Goal: Entertainment & Leisure: Browse casually

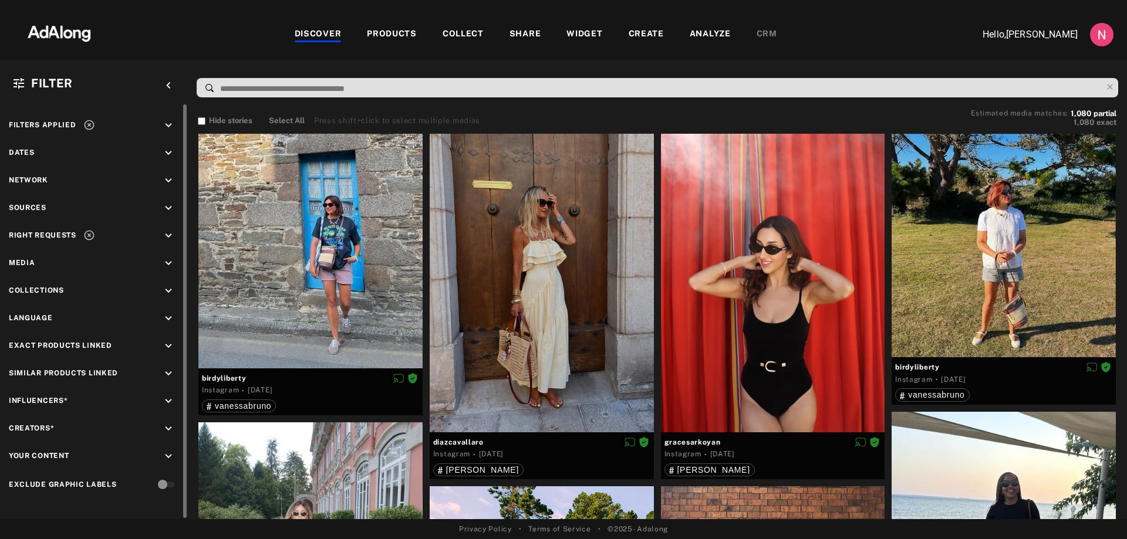
click at [171, 209] on icon "keyboard_arrow_down" at bounding box center [168, 208] width 13 height 13
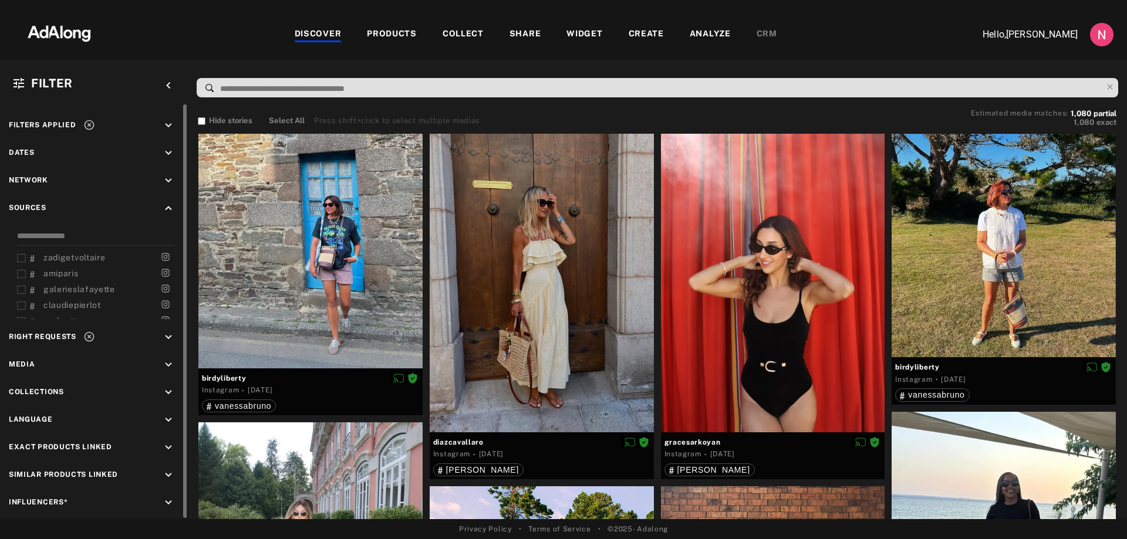
click at [171, 209] on icon "keyboard_arrow_up" at bounding box center [168, 208] width 13 height 13
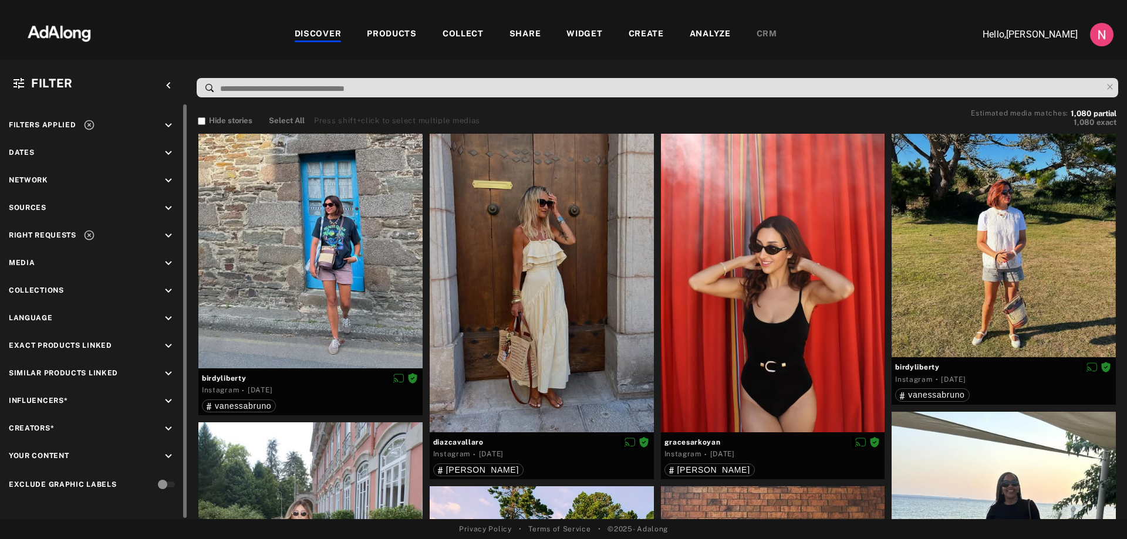
click at [163, 260] on icon "keyboard_arrow_down" at bounding box center [168, 263] width 13 height 13
click at [52, 286] on div "Video" at bounding box center [104, 291] width 149 height 12
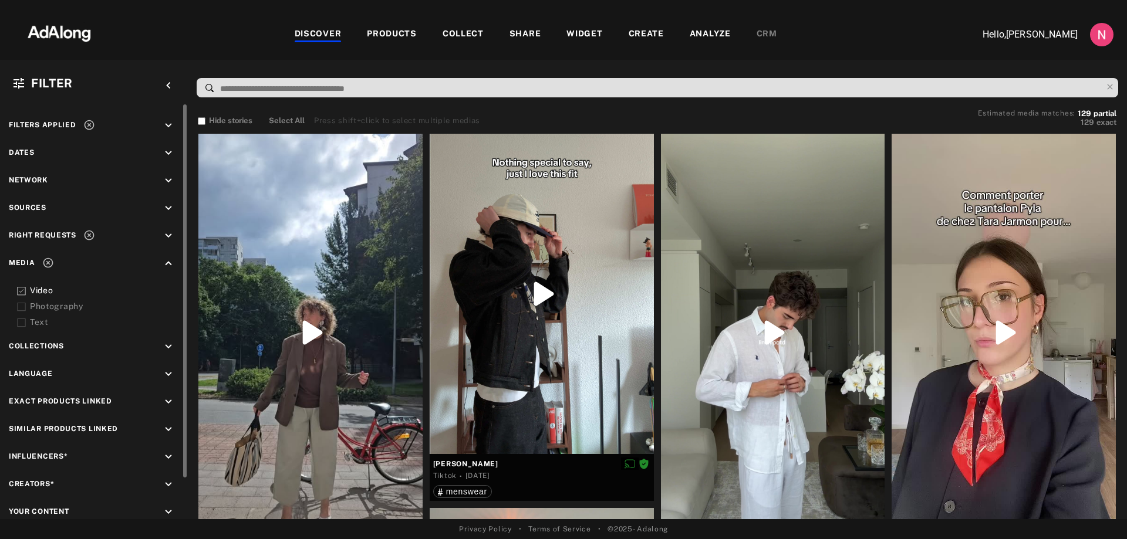
click at [163, 234] on icon "keyboard_arrow_down" at bounding box center [168, 236] width 13 height 13
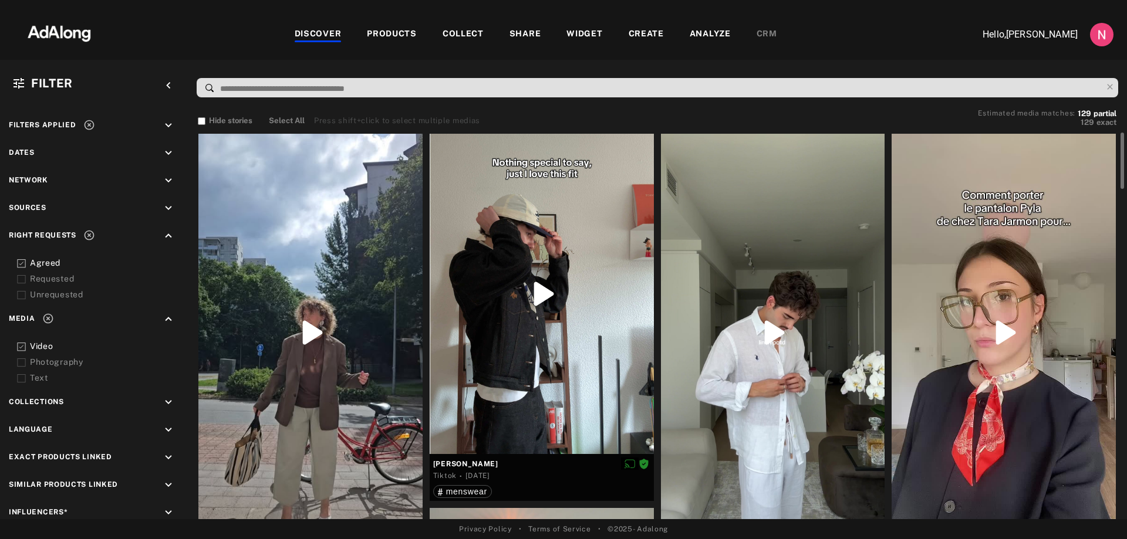
scroll to position [117, 0]
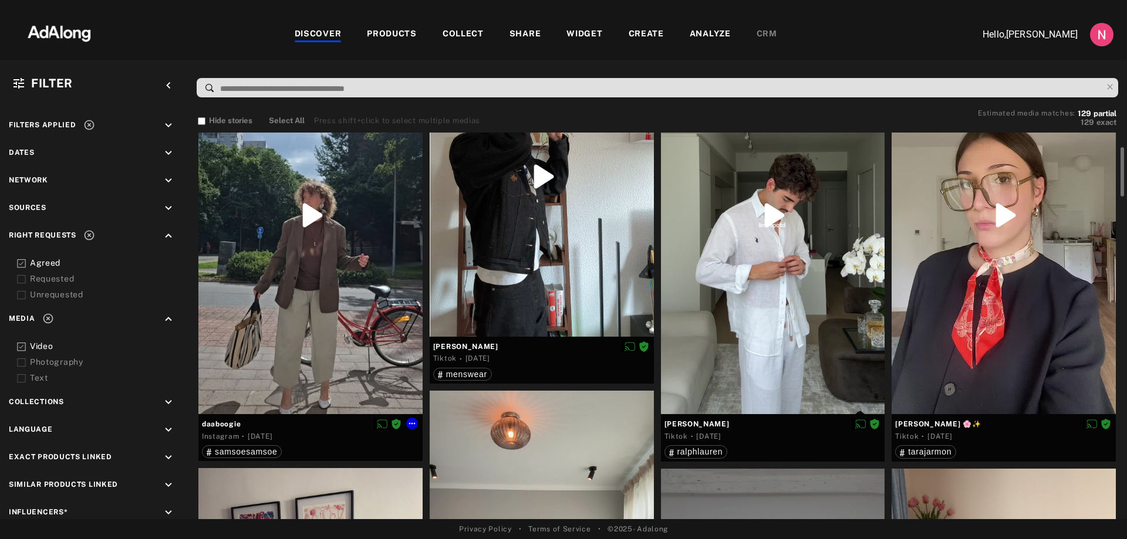
click at [317, 212] on div at bounding box center [310, 215] width 224 height 398
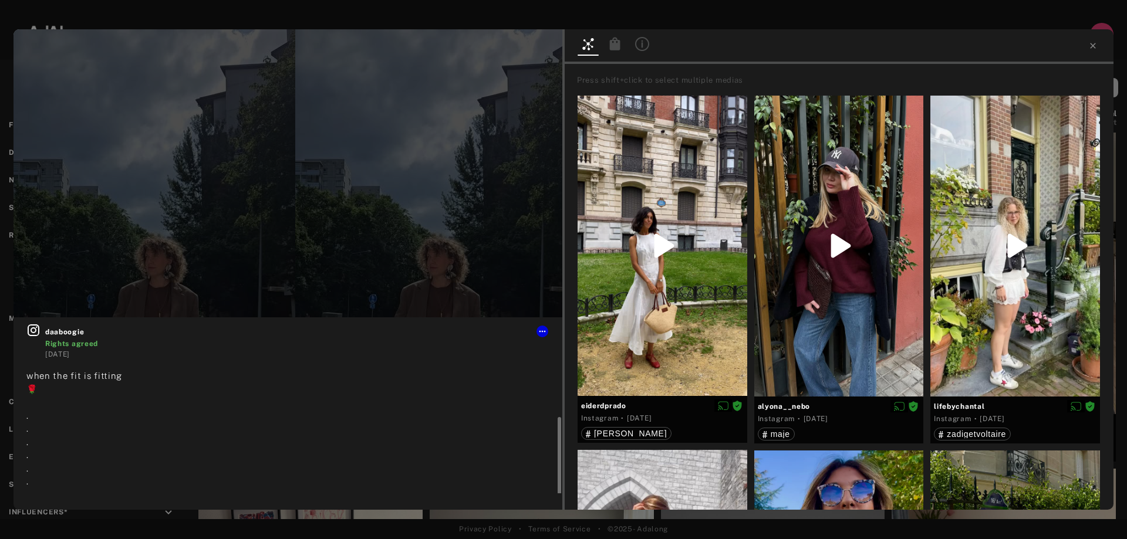
scroll to position [75, 0]
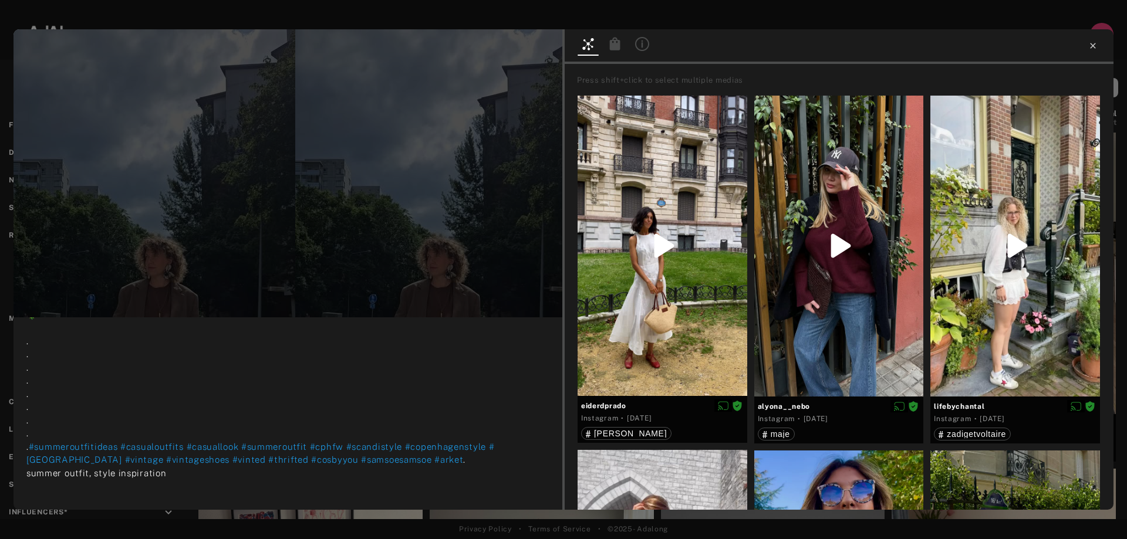
click at [1092, 45] on icon at bounding box center [1092, 45] width 9 height 9
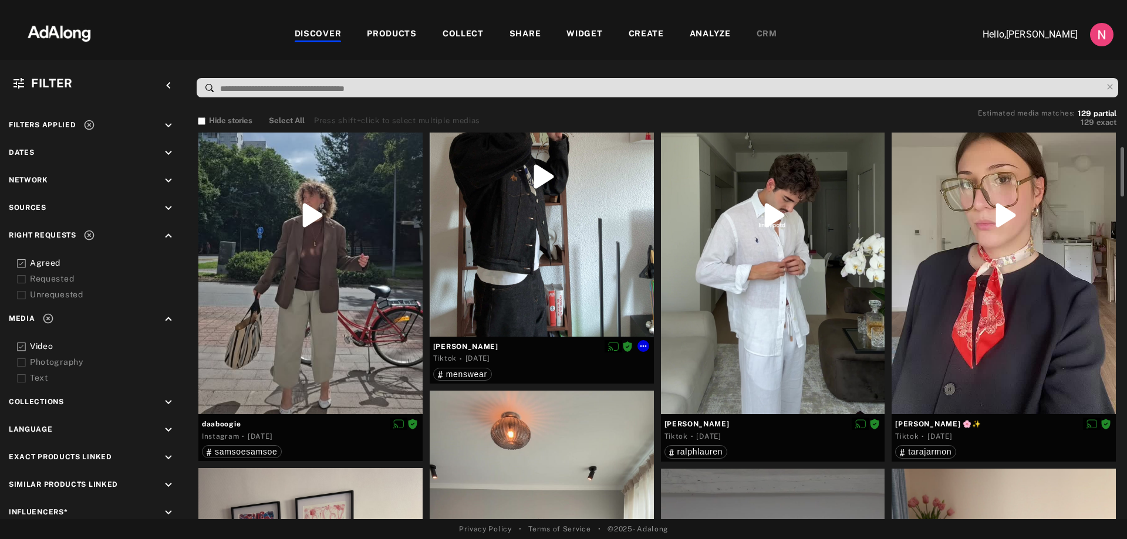
click at [501, 217] on div at bounding box center [542, 176] width 224 height 320
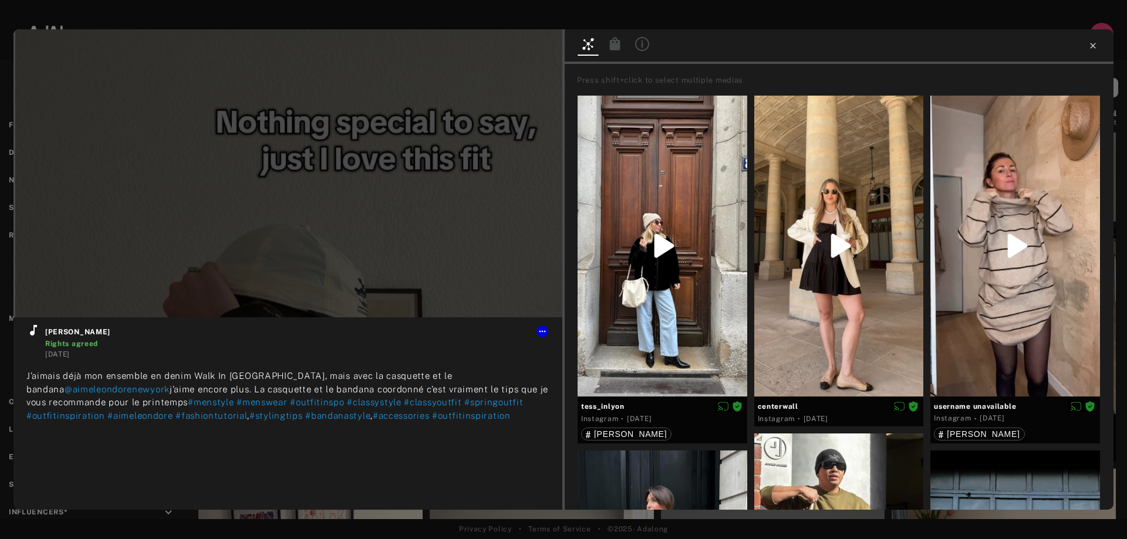
type input "**"
click at [1091, 43] on icon at bounding box center [1092, 45] width 9 height 9
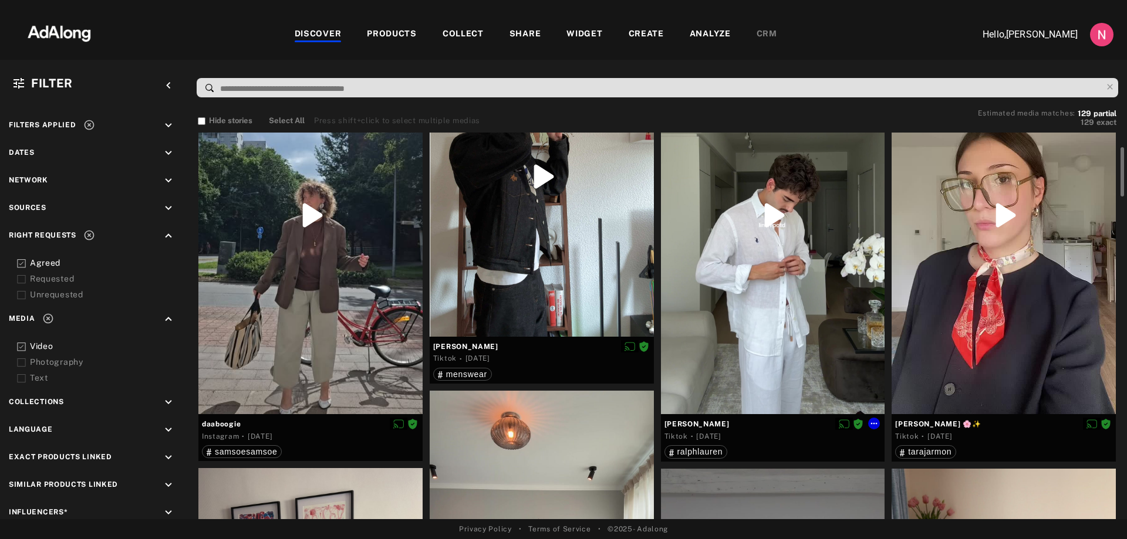
click at [766, 288] on div at bounding box center [773, 215] width 224 height 399
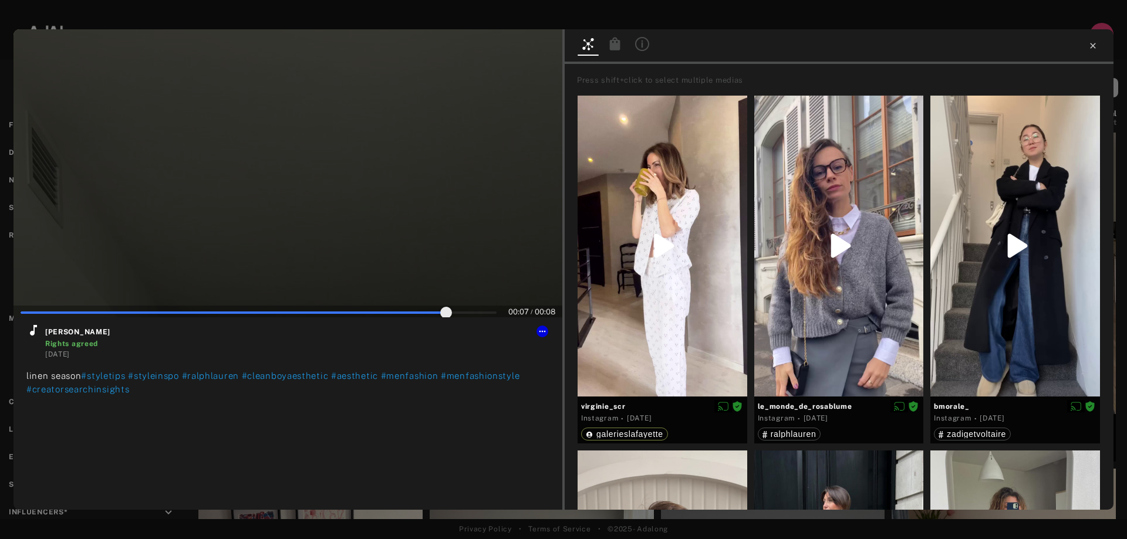
type input "**"
click at [1094, 43] on icon at bounding box center [1092, 45] width 9 height 9
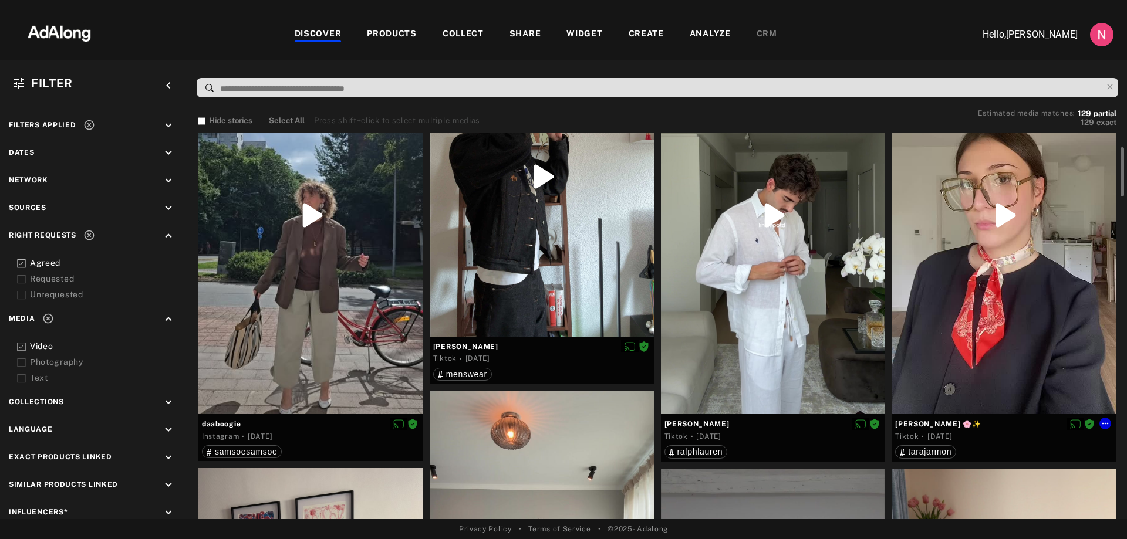
click at [983, 253] on div at bounding box center [1004, 215] width 224 height 399
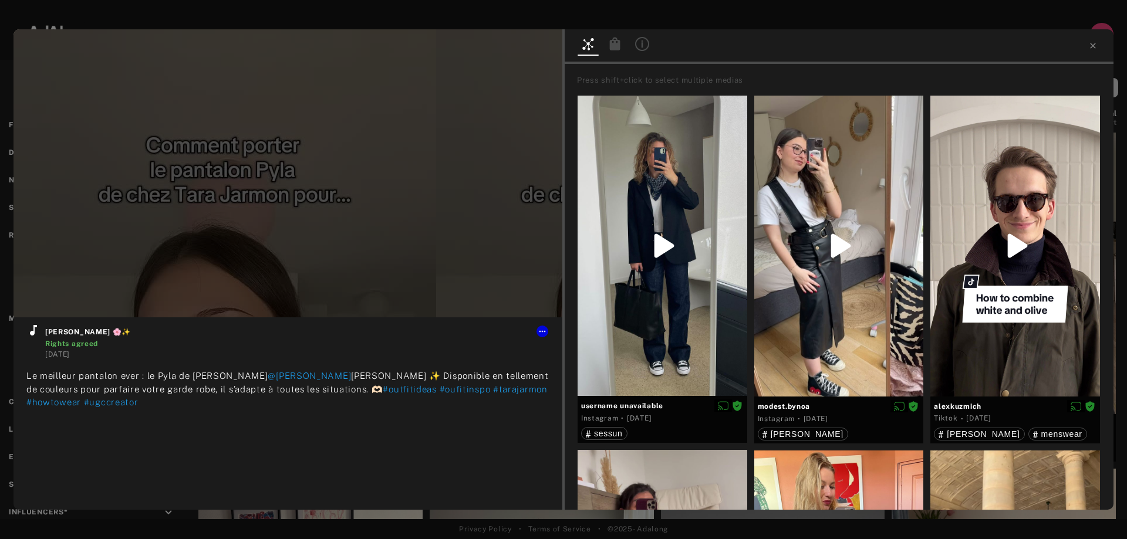
click at [1086, 42] on div at bounding box center [839, 46] width 549 height 35
click at [1090, 39] on div at bounding box center [839, 46] width 549 height 35
type input "**"
click at [1091, 44] on icon at bounding box center [1092, 45] width 5 height 5
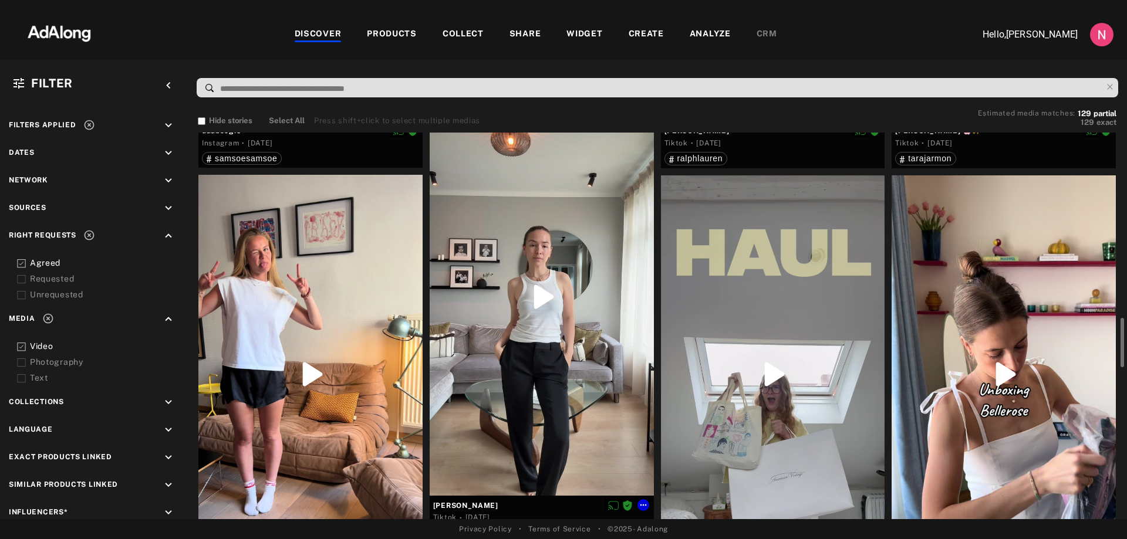
scroll to position [528, 0]
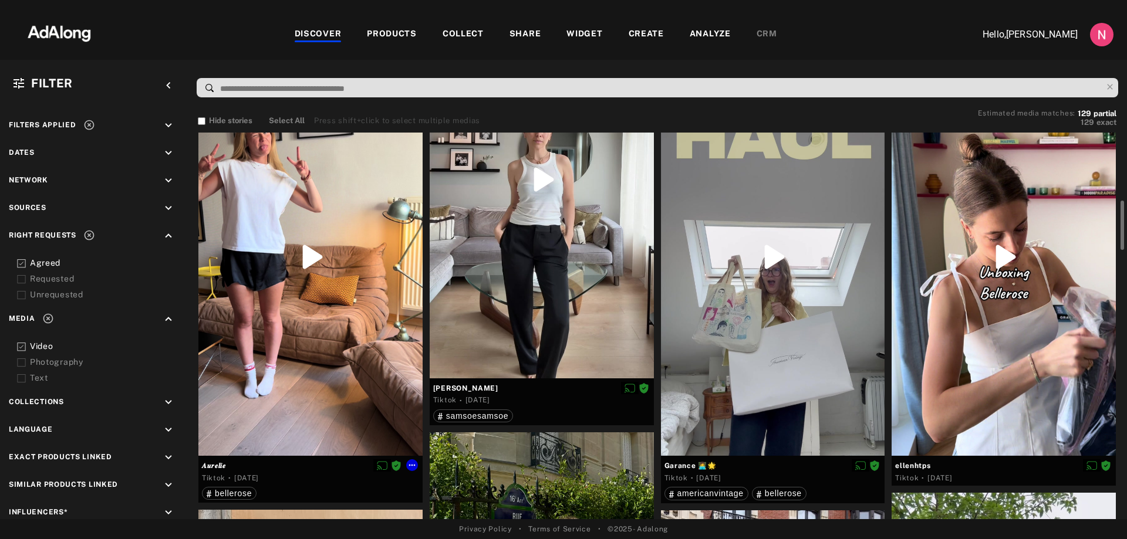
click at [353, 284] on div at bounding box center [310, 257] width 224 height 399
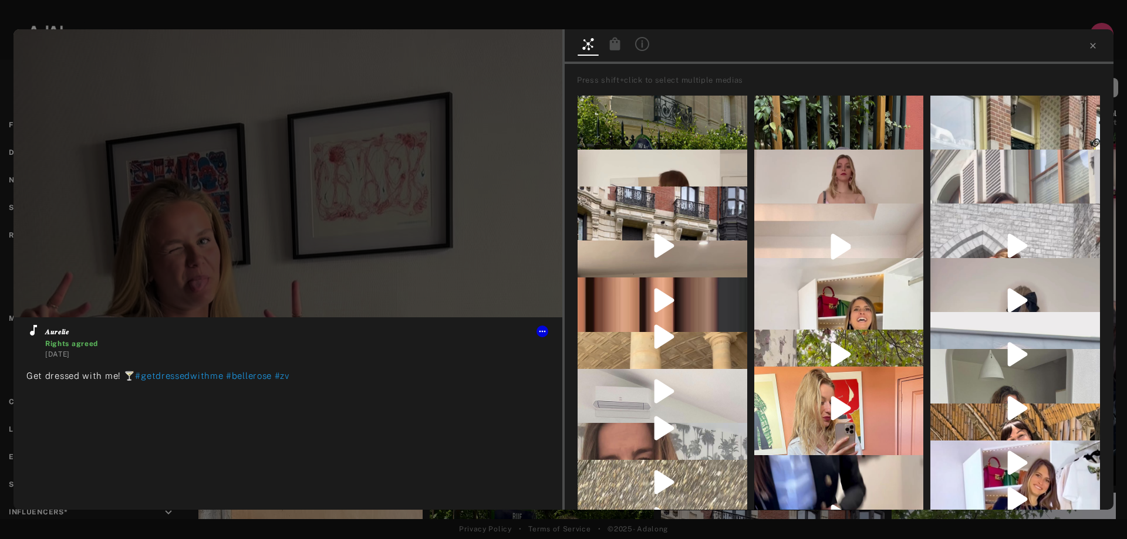
click at [1092, 52] on div at bounding box center [839, 46] width 549 height 35
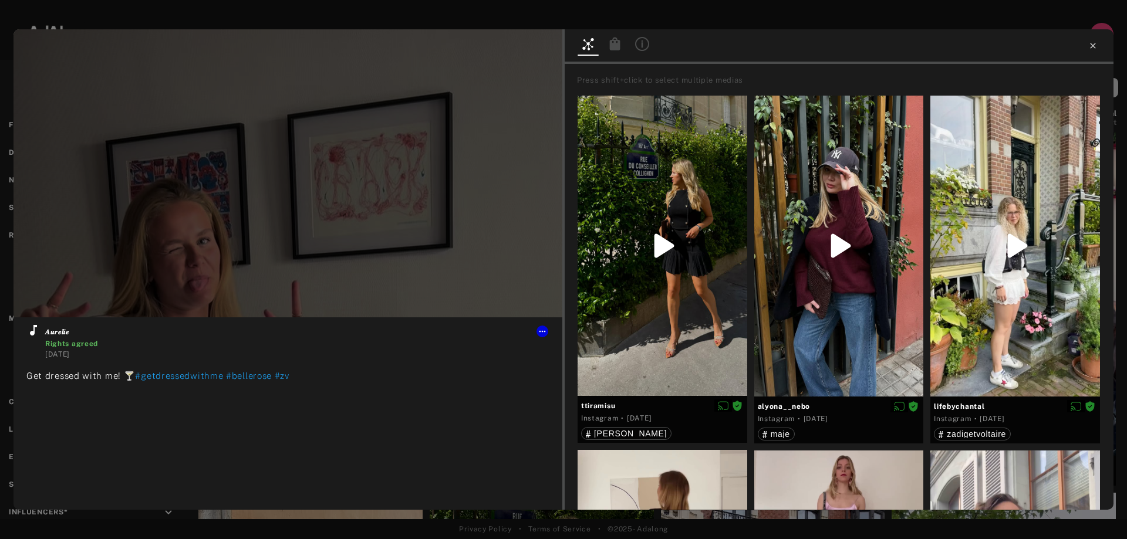
type input "*"
click at [1091, 47] on icon at bounding box center [1092, 45] width 9 height 9
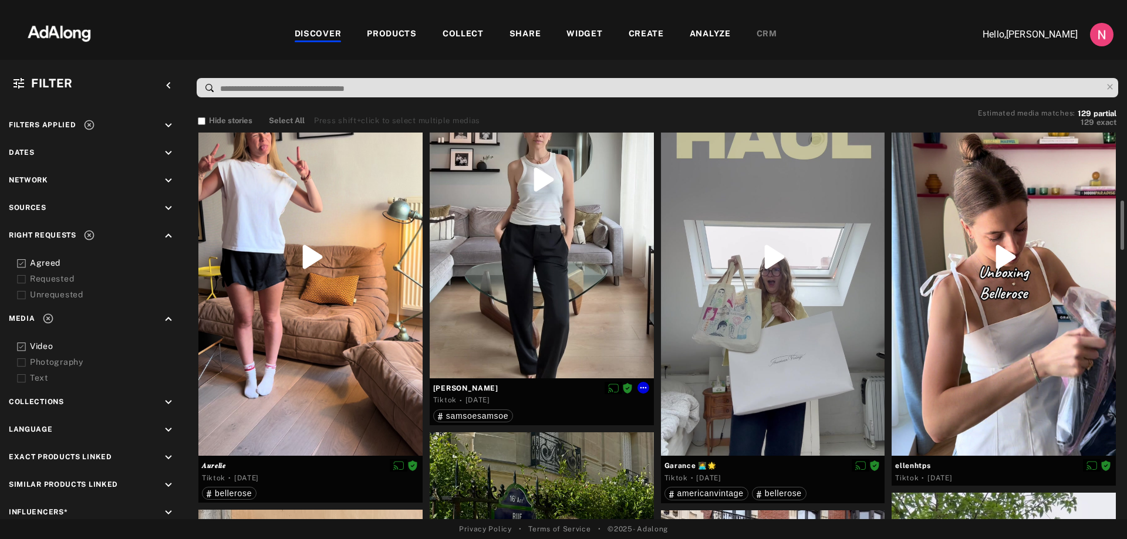
click at [598, 224] on div at bounding box center [542, 179] width 224 height 399
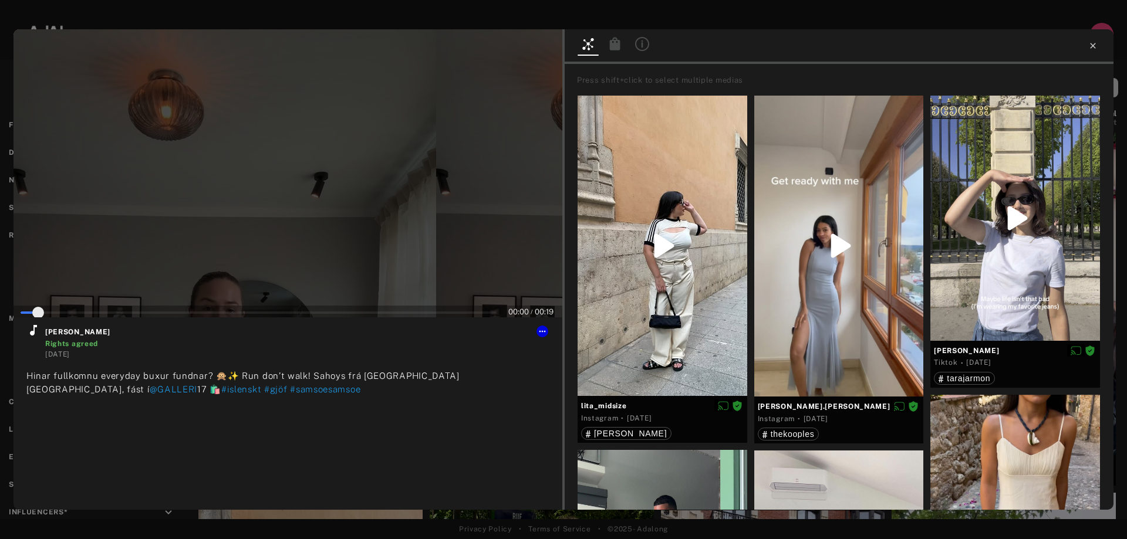
type input "*"
click at [1095, 44] on icon at bounding box center [1092, 45] width 9 height 9
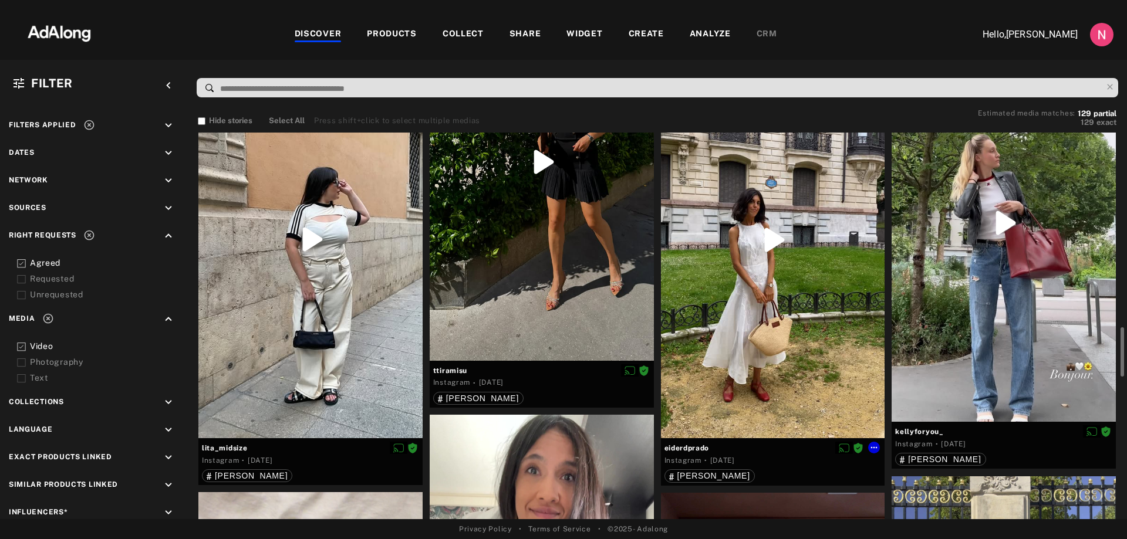
scroll to position [1057, 0]
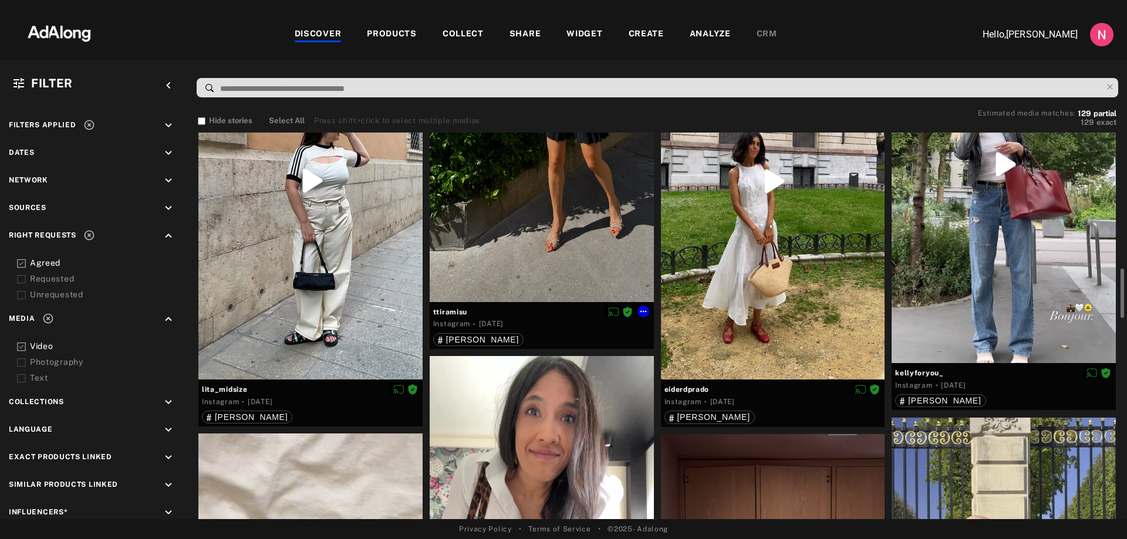
click at [558, 188] on div at bounding box center [542, 103] width 224 height 398
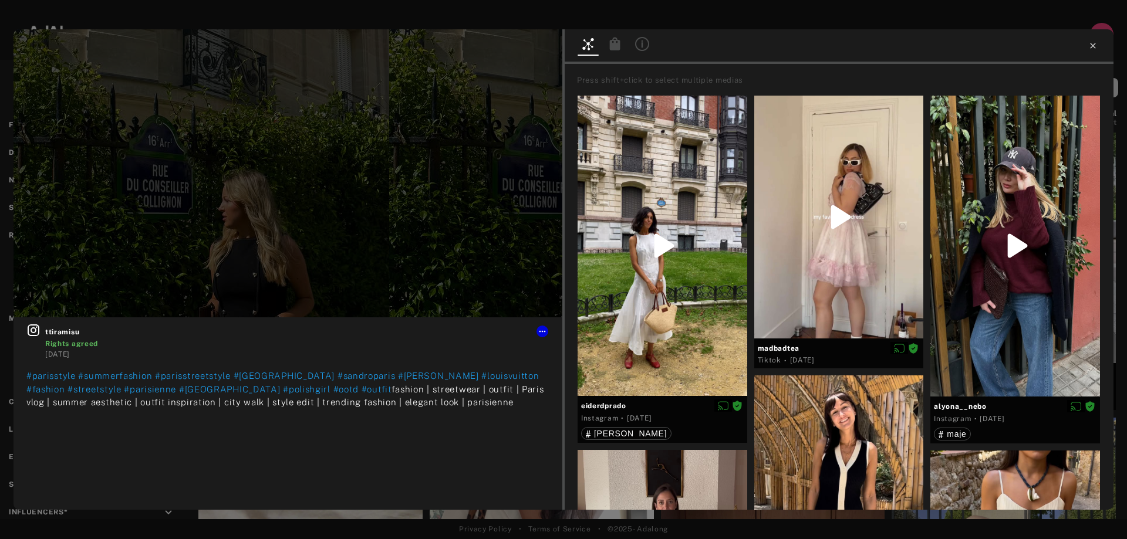
click at [1089, 43] on icon at bounding box center [1092, 45] width 9 height 9
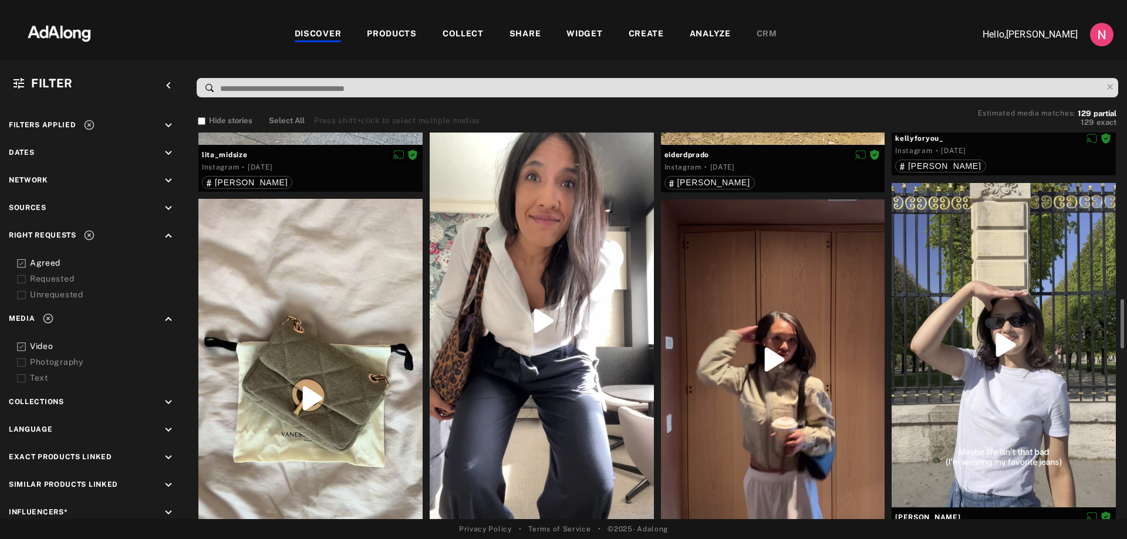
scroll to position [1467, 0]
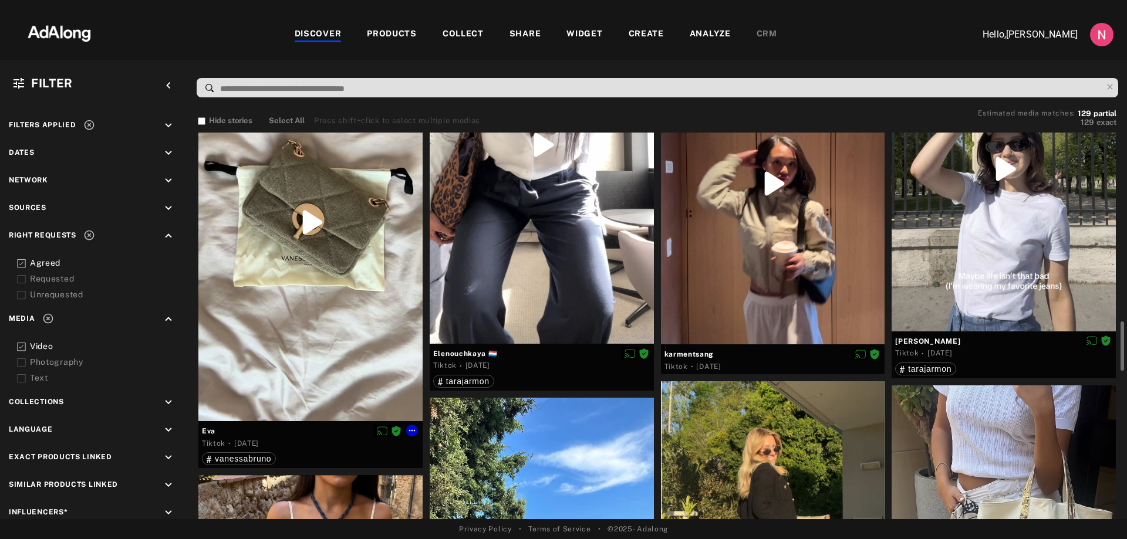
click at [315, 220] on div at bounding box center [310, 222] width 224 height 399
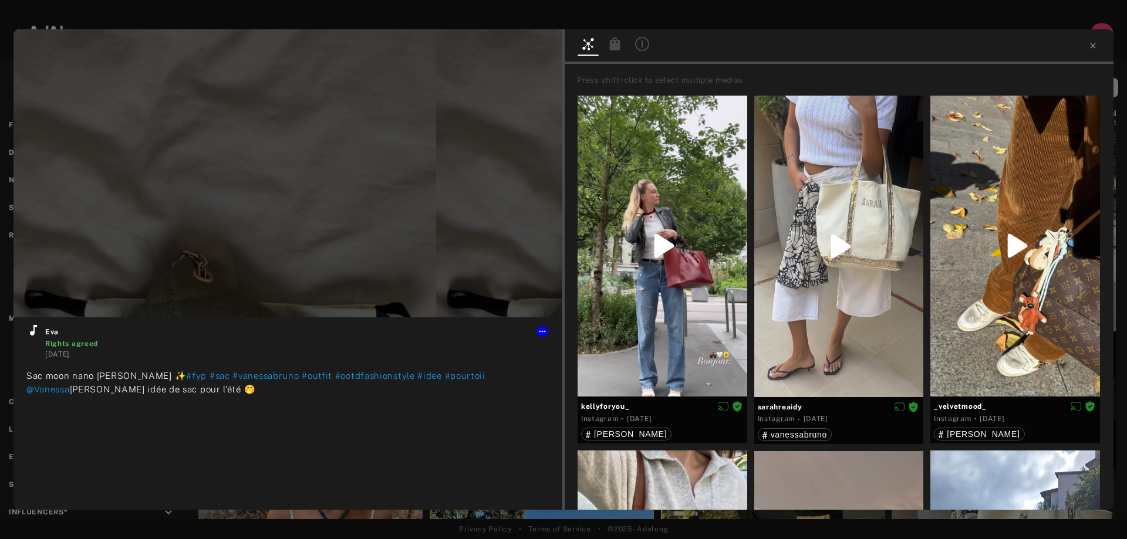
click at [1087, 45] on div at bounding box center [839, 46] width 549 height 35
type input "**"
click at [1092, 43] on icon at bounding box center [1092, 45] width 9 height 9
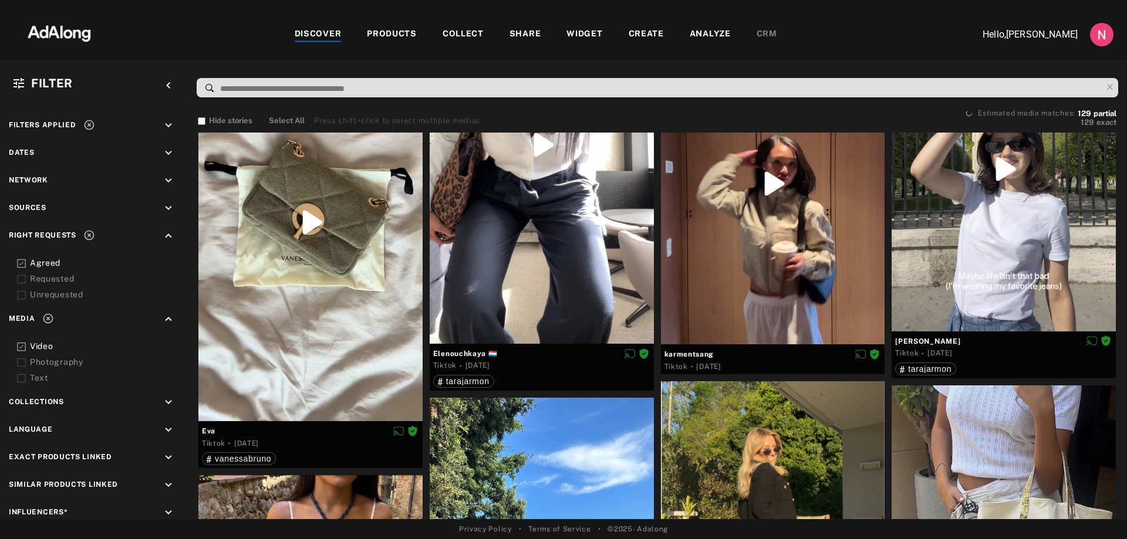
scroll to position [1761, 0]
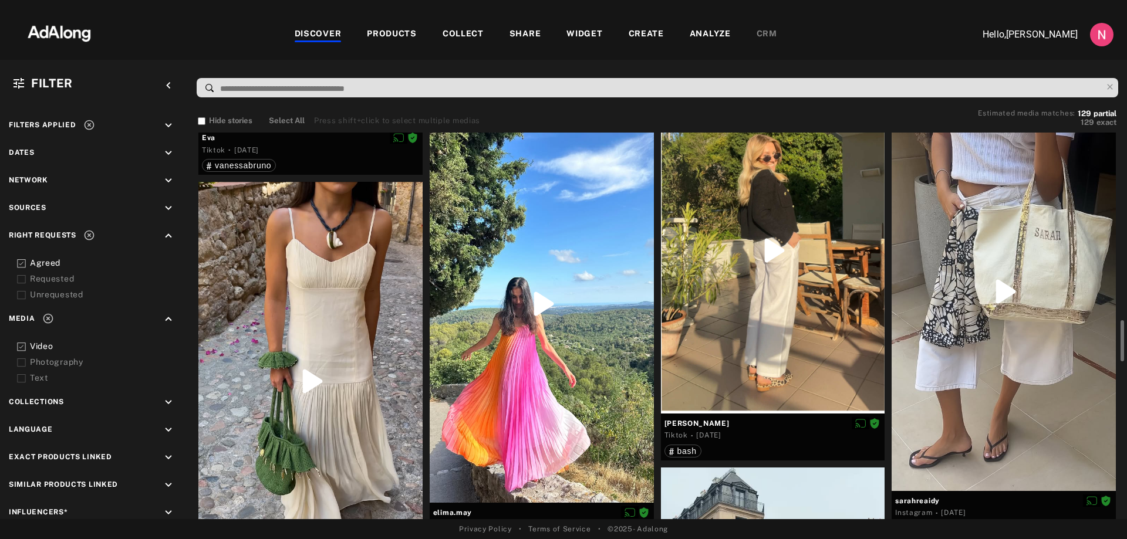
click at [308, 381] on div at bounding box center [310, 381] width 224 height 399
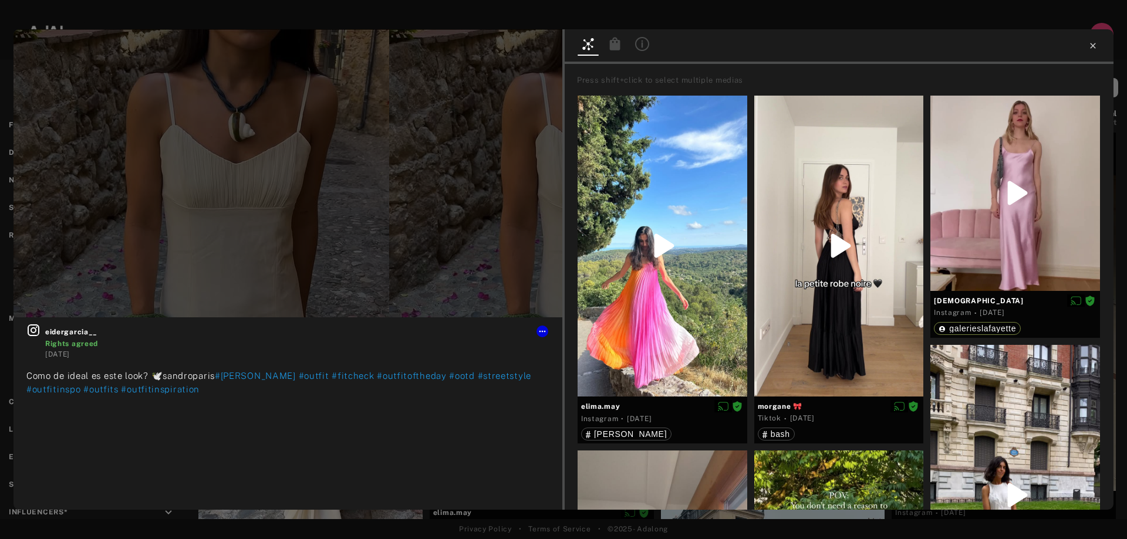
click at [1091, 45] on icon at bounding box center [1092, 45] width 9 height 9
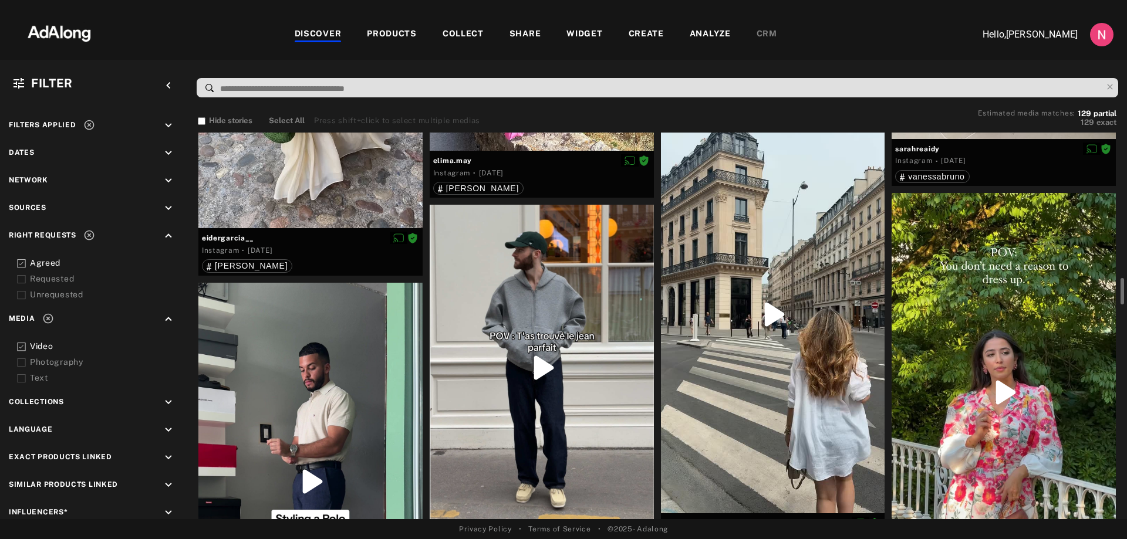
scroll to position [2230, 0]
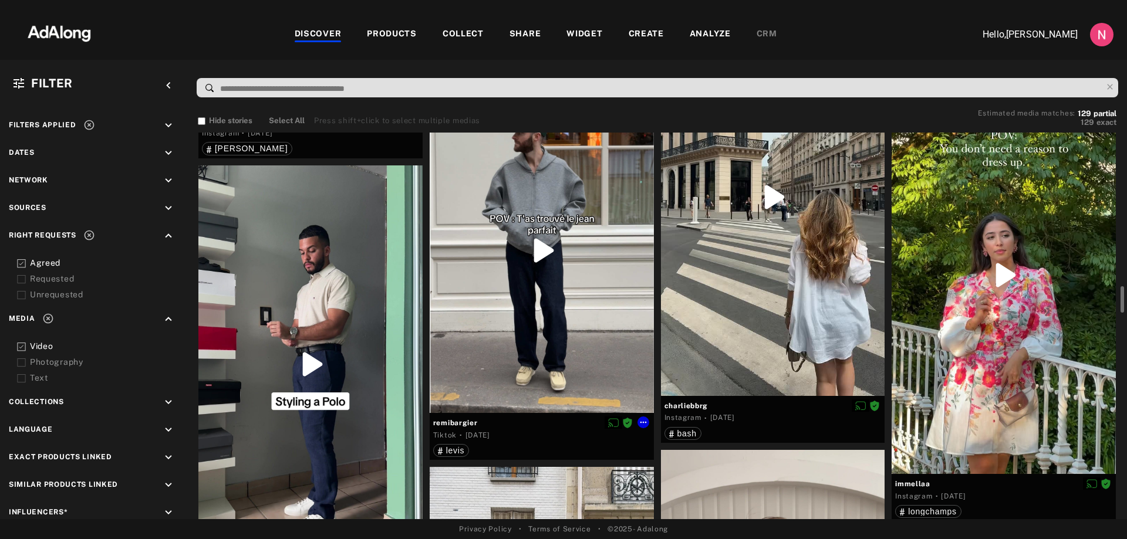
click at [541, 261] on div at bounding box center [542, 250] width 224 height 326
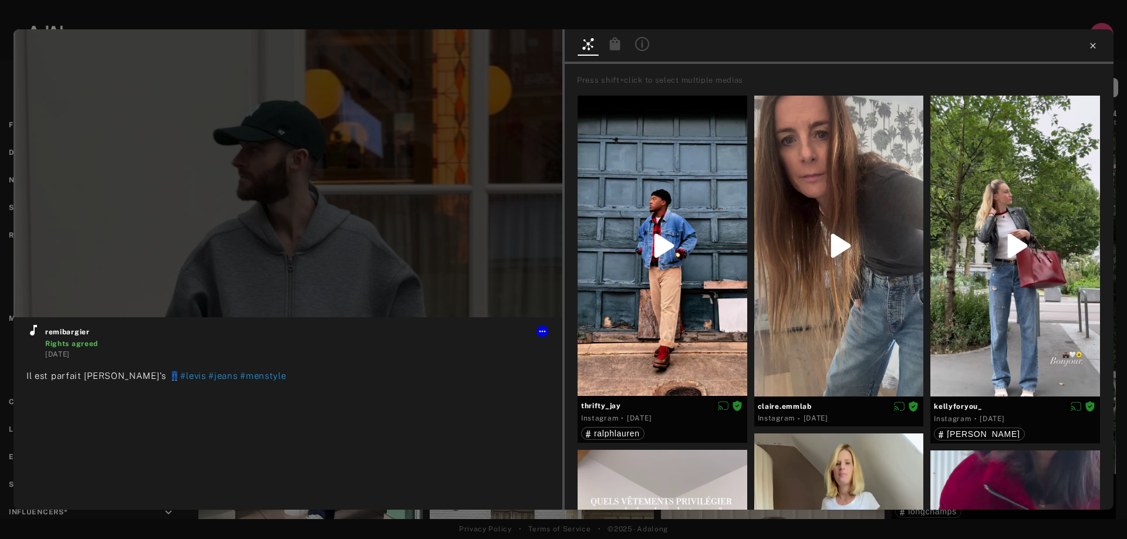
type input "**"
click at [1092, 46] on icon at bounding box center [1092, 45] width 9 height 9
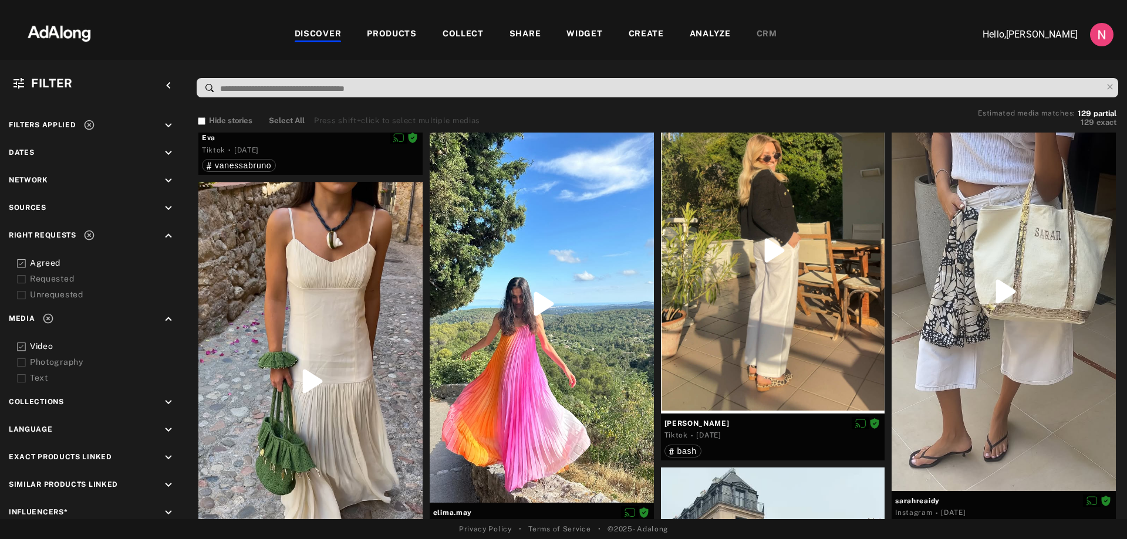
scroll to position [1409, 0]
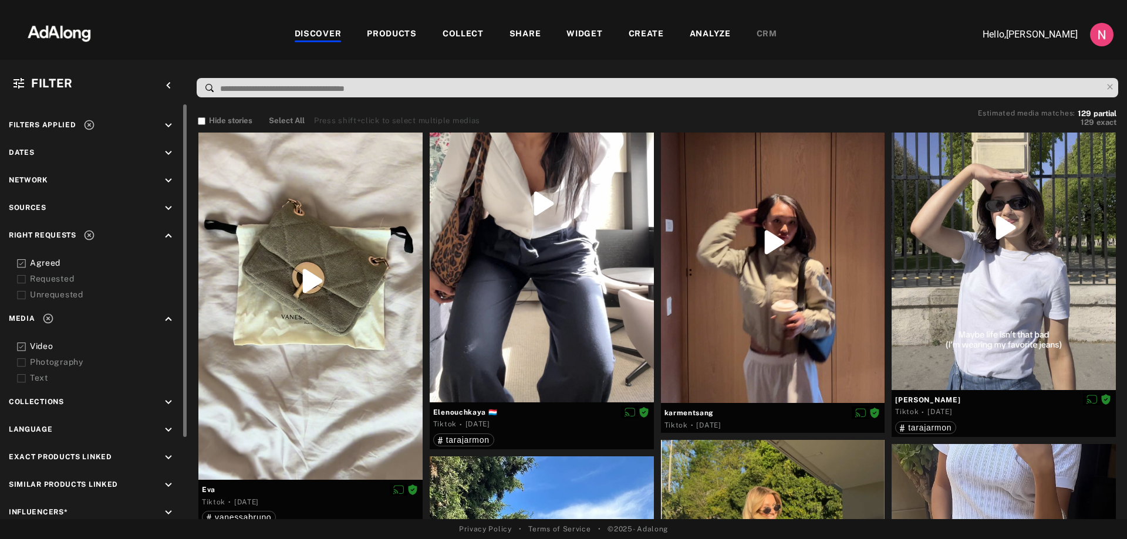
click at [20, 345] on icon at bounding box center [21, 347] width 9 height 9
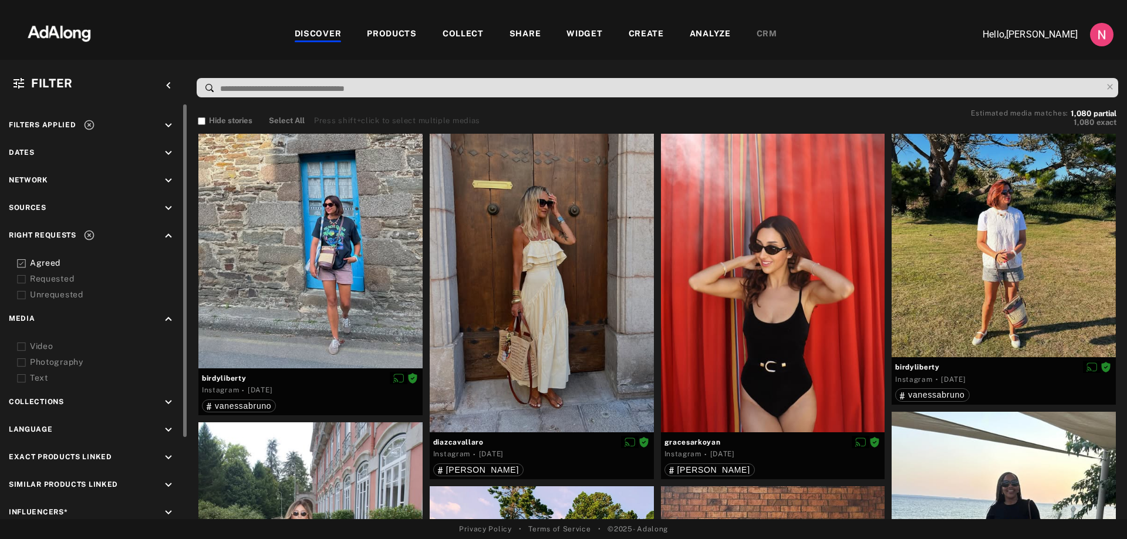
click at [46, 265] on div "Agreed" at bounding box center [104, 263] width 149 height 12
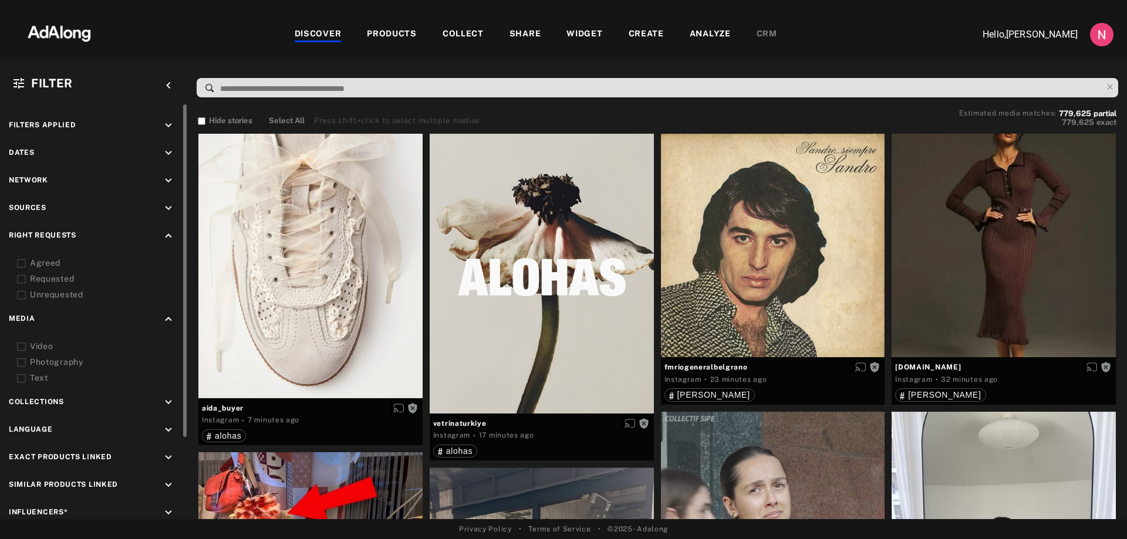
click at [170, 210] on icon "keyboard_arrow_down" at bounding box center [168, 208] width 13 height 13
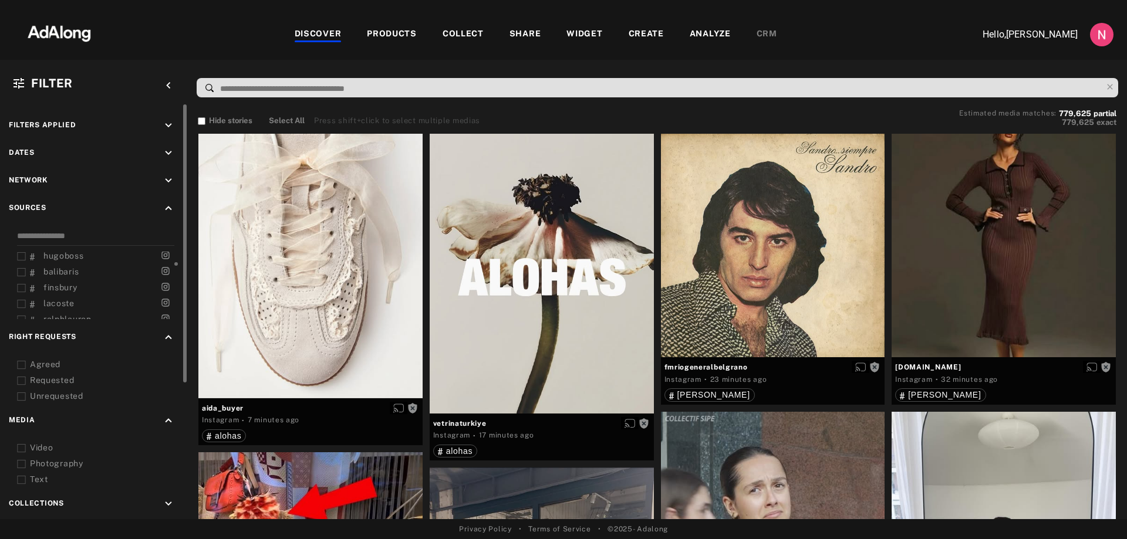
scroll to position [211, 0]
click at [68, 297] on span "[PERSON_NAME]" at bounding box center [79, 299] width 72 height 9
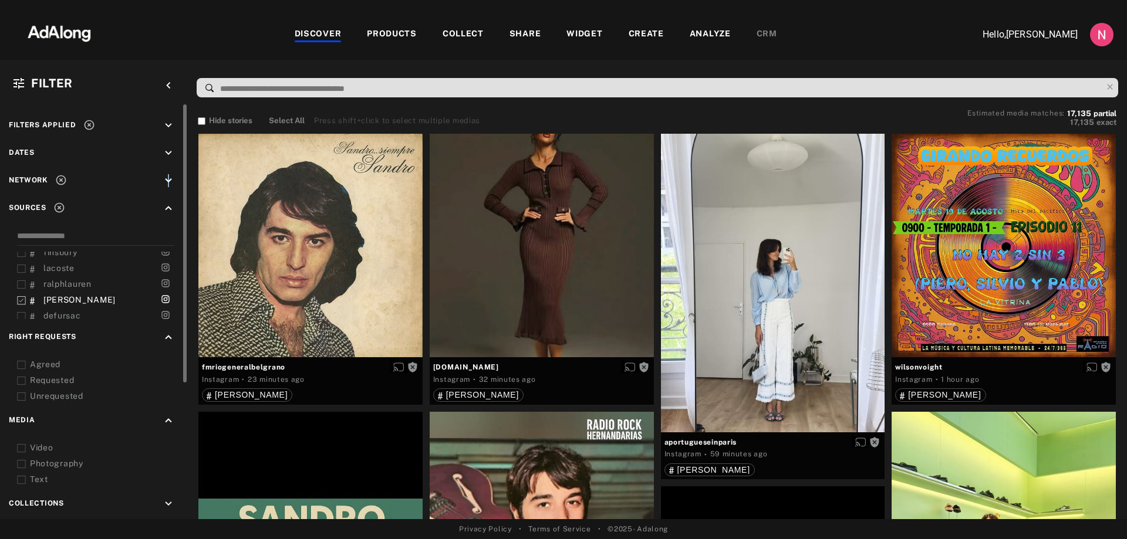
click at [169, 178] on icon "keyboard_arrow_down" at bounding box center [168, 180] width 13 height 13
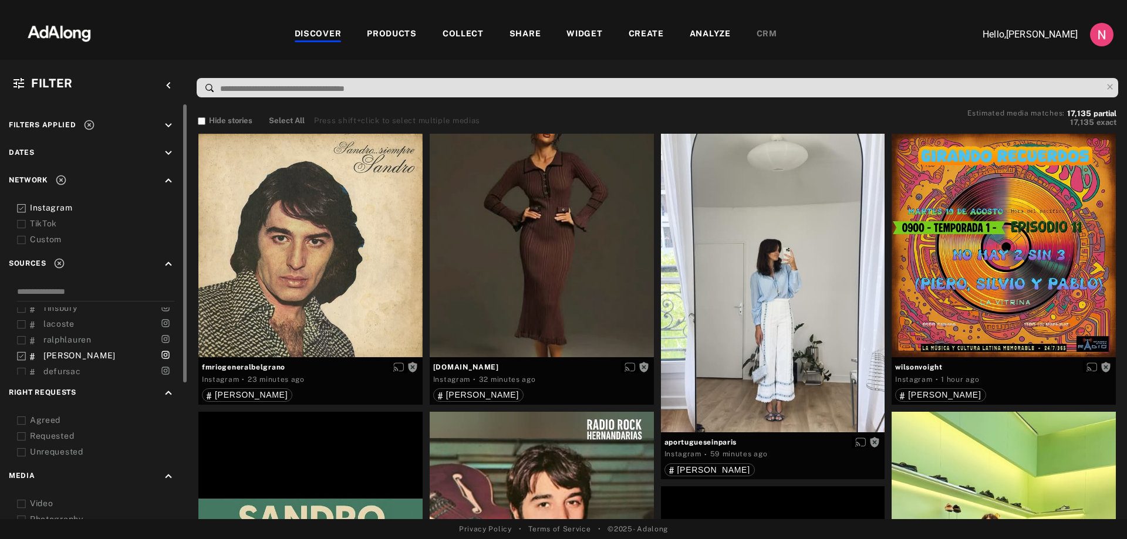
click at [169, 178] on icon "keyboard_arrow_up" at bounding box center [168, 180] width 13 height 13
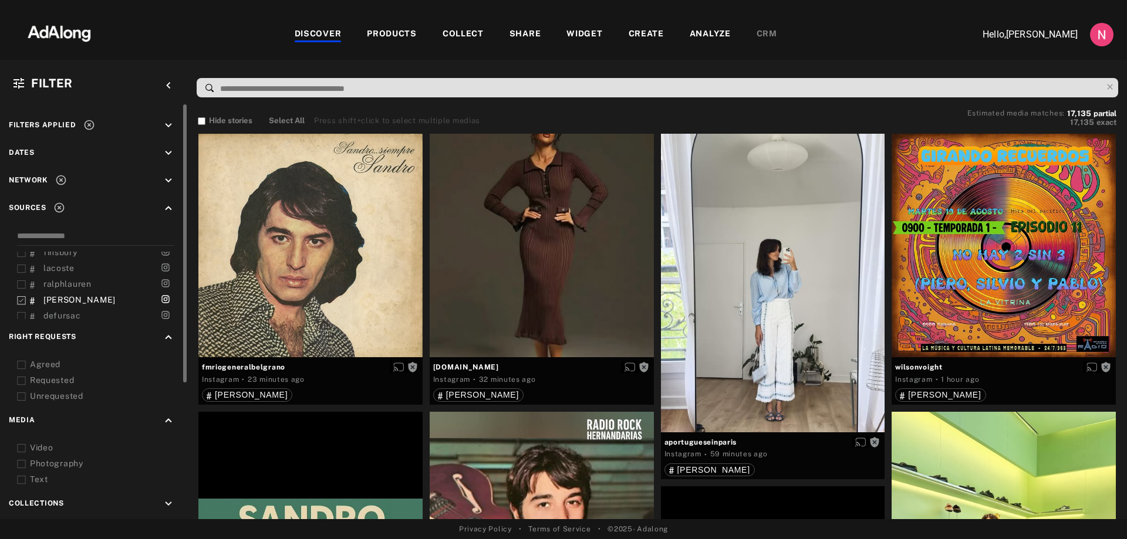
click at [170, 182] on icon "keyboard_arrow_down" at bounding box center [168, 180] width 13 height 13
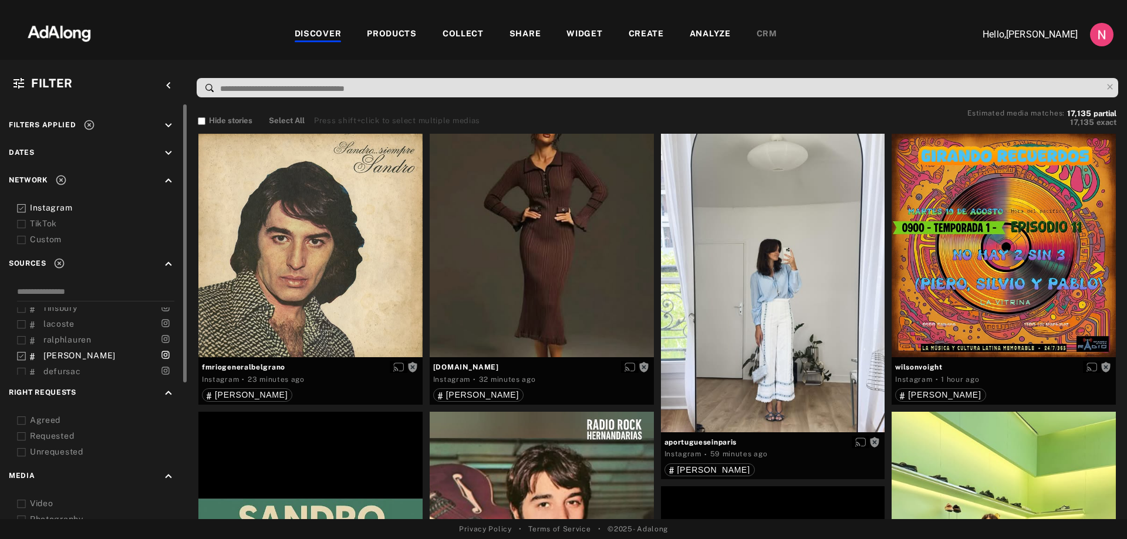
click at [170, 182] on icon "keyboard_arrow_up" at bounding box center [168, 180] width 13 height 13
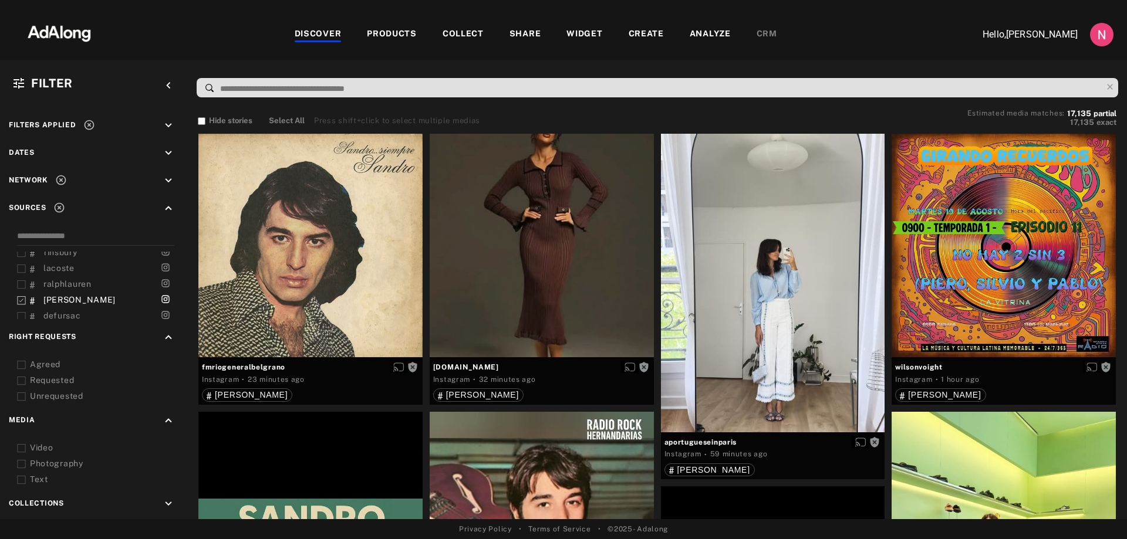
click at [66, 368] on div "Agreed" at bounding box center [104, 365] width 149 height 12
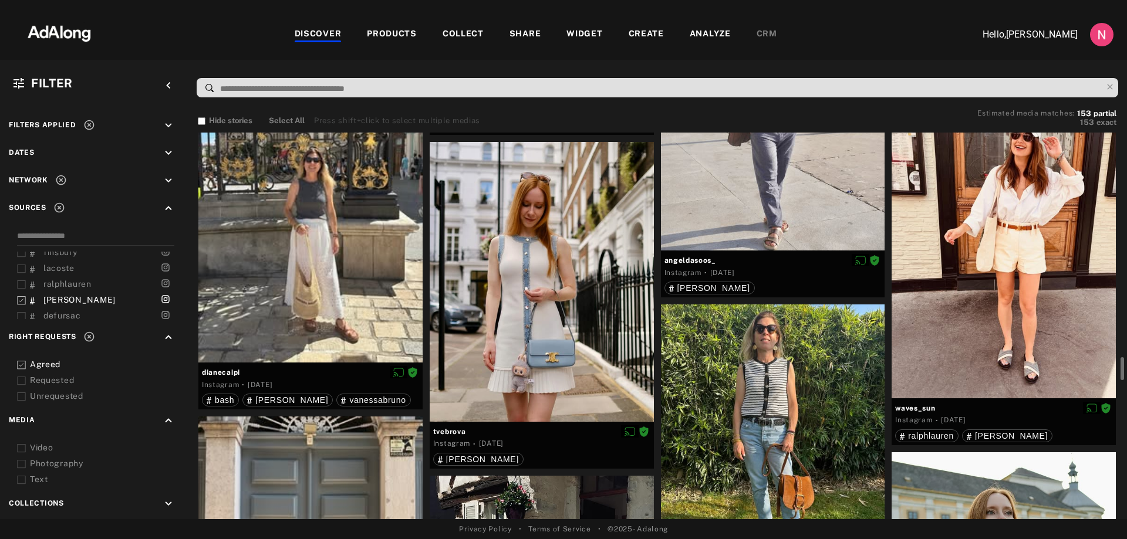
scroll to position [2817, 0]
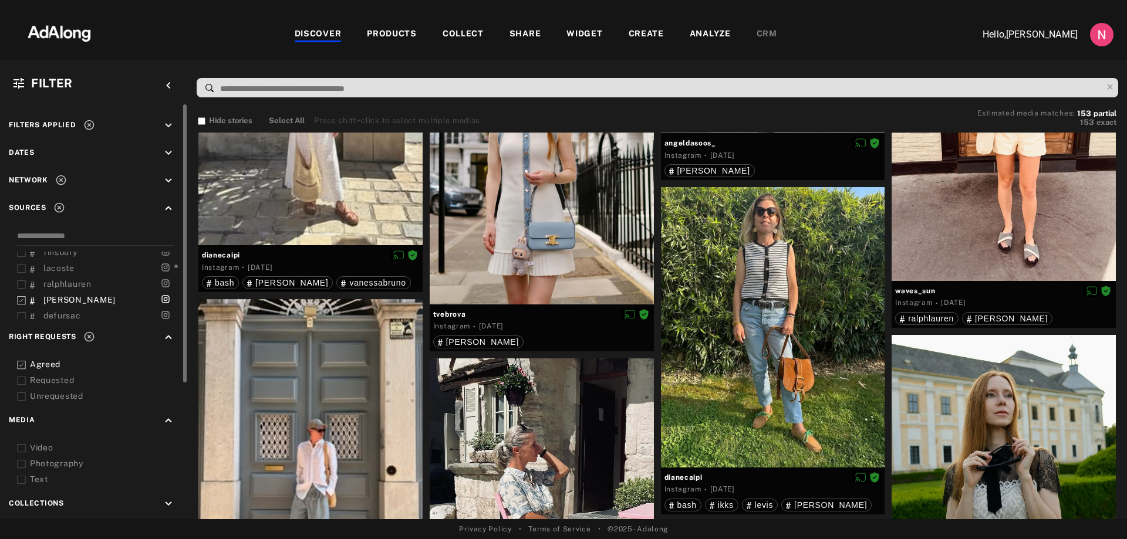
click at [20, 295] on div at bounding box center [21, 300] width 9 height 12
click at [21, 285] on icon at bounding box center [21, 285] width 9 height 9
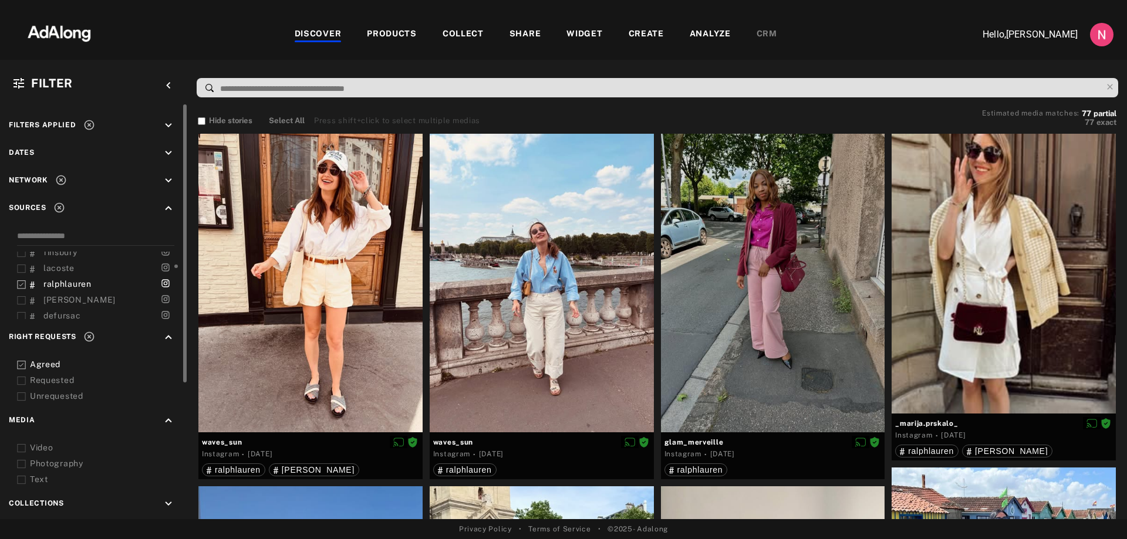
click at [23, 285] on icon at bounding box center [21, 285] width 9 height 9
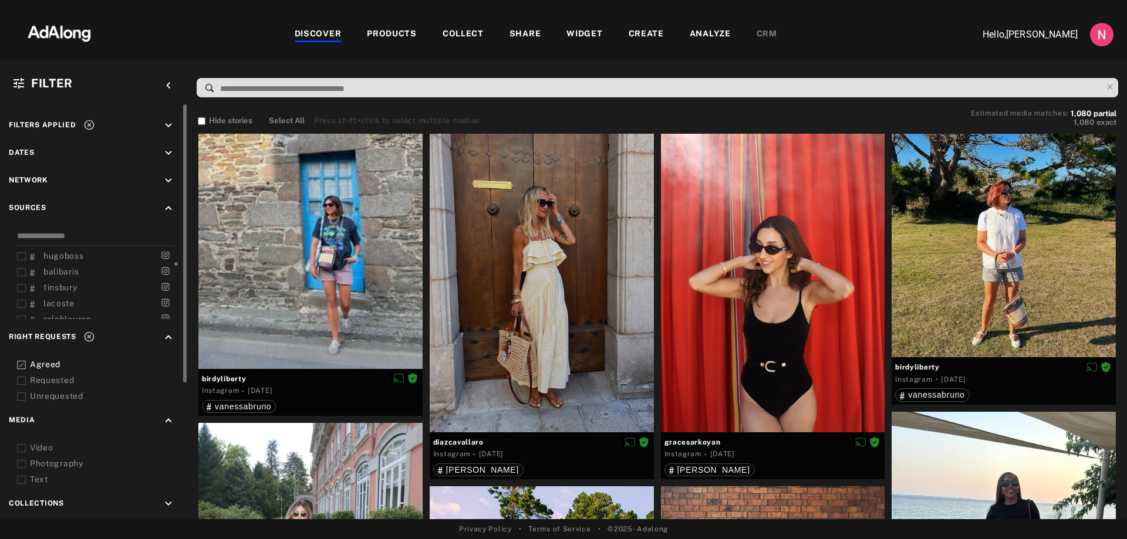
scroll to position [141, 0]
click at [50, 294] on span "hugoboss" at bounding box center [63, 290] width 41 height 9
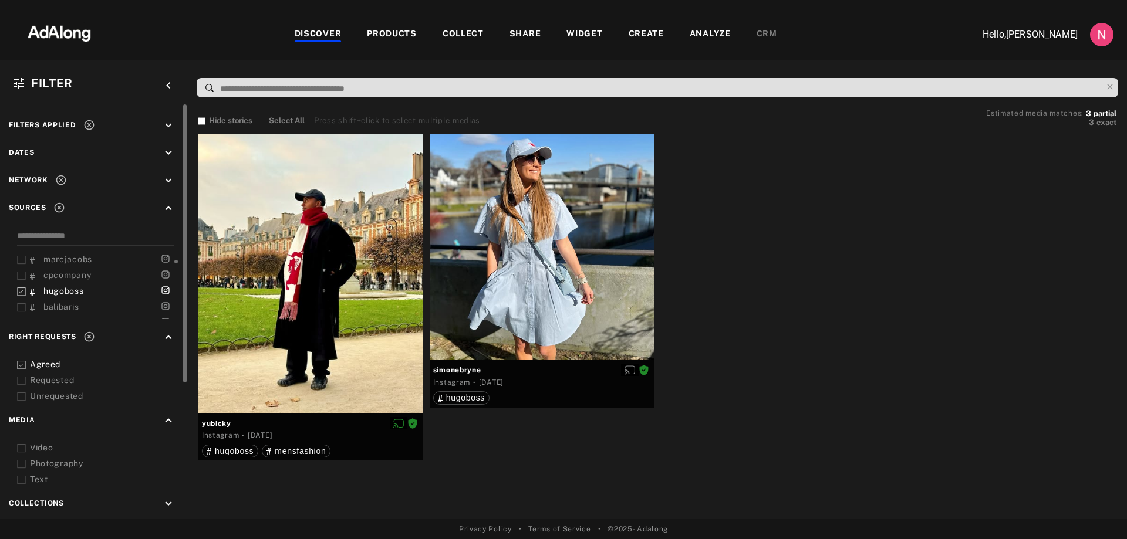
click at [51, 293] on span "hugoboss" at bounding box center [63, 290] width 41 height 9
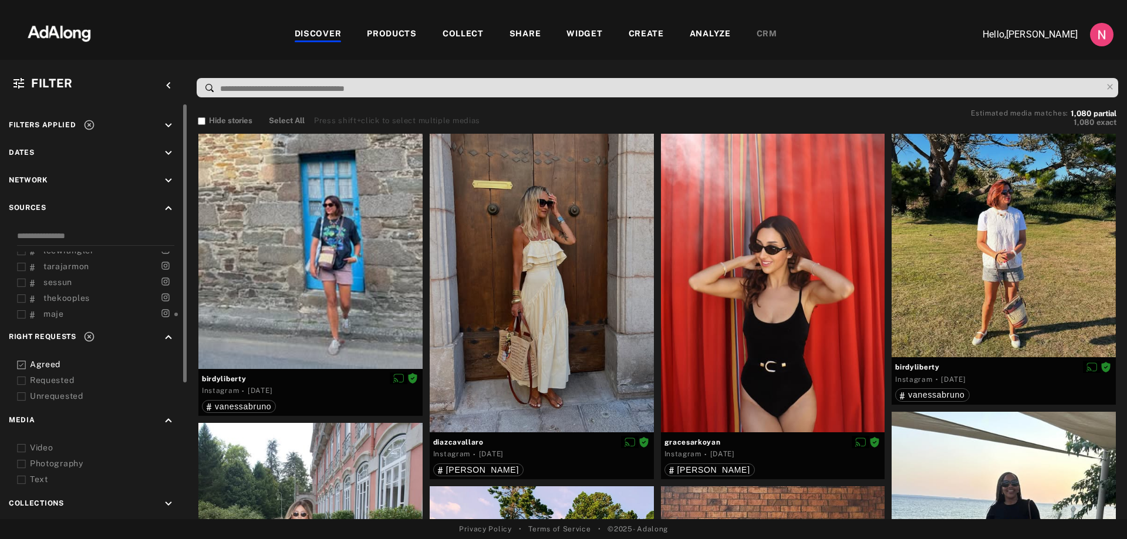
scroll to position [423, 0]
click at [68, 257] on div "thekooples" at bounding box center [61, 263] width 63 height 12
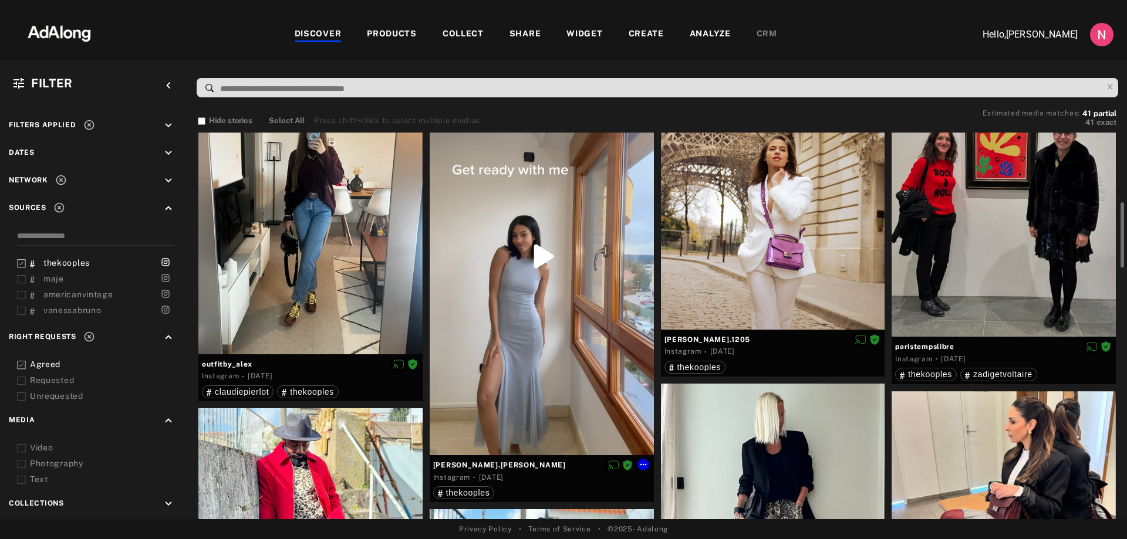
scroll to position [704, 0]
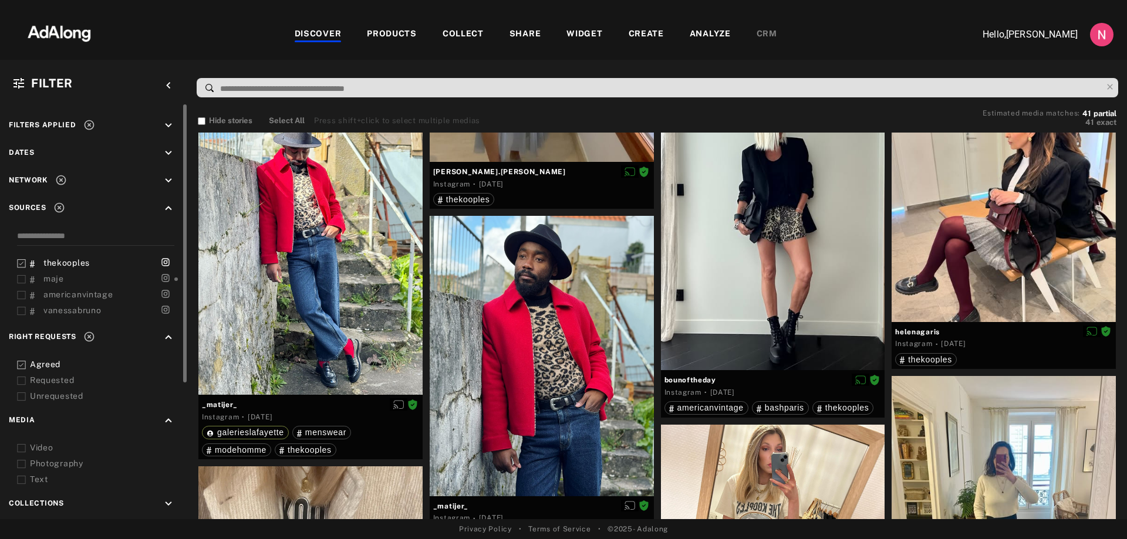
click at [80, 265] on span "thekooples" at bounding box center [66, 262] width 46 height 9
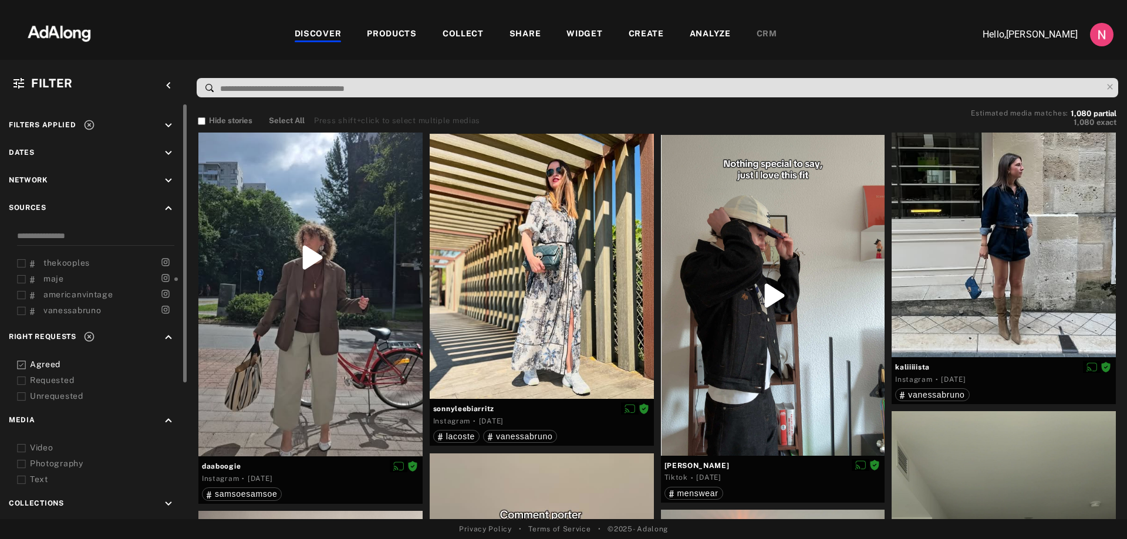
click at [80, 265] on span "thekooples" at bounding box center [66, 262] width 46 height 9
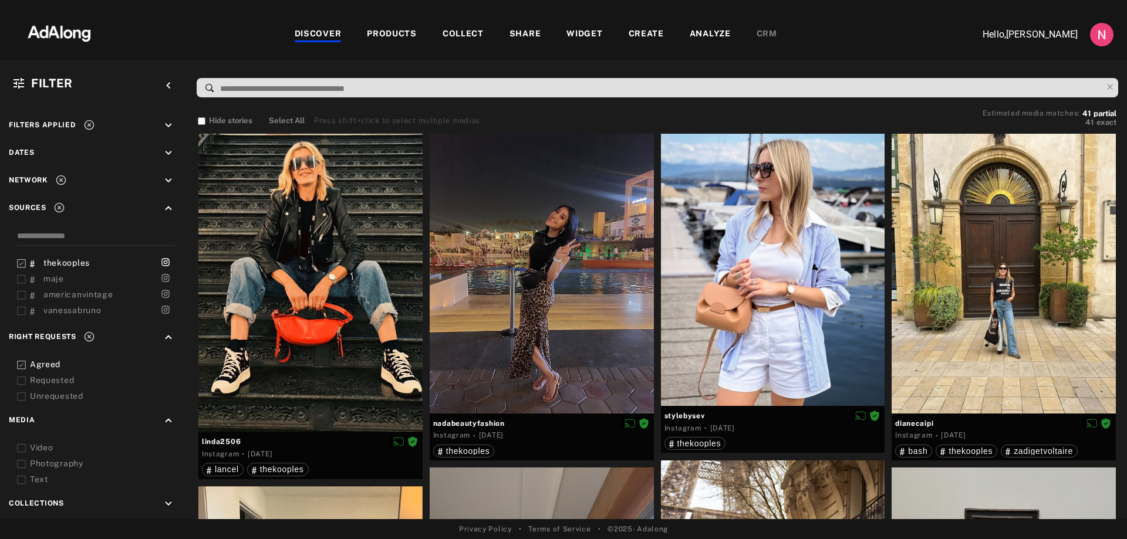
click at [52, 363] on div "Agreed" at bounding box center [104, 365] width 149 height 12
click at [69, 263] on span "thekooples" at bounding box center [66, 262] width 46 height 9
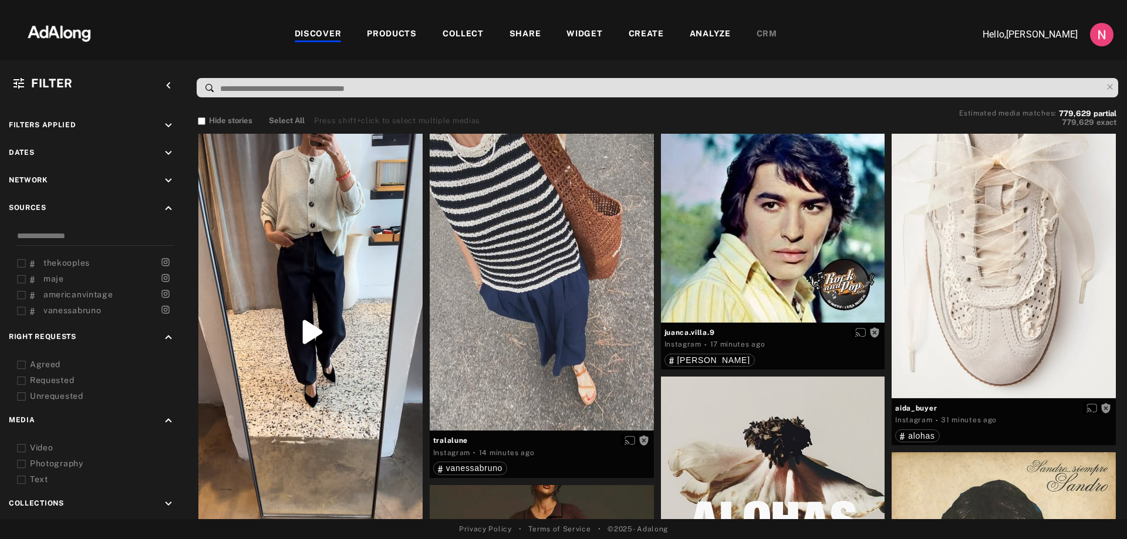
click at [60, 360] on div "Agreed" at bounding box center [104, 365] width 149 height 12
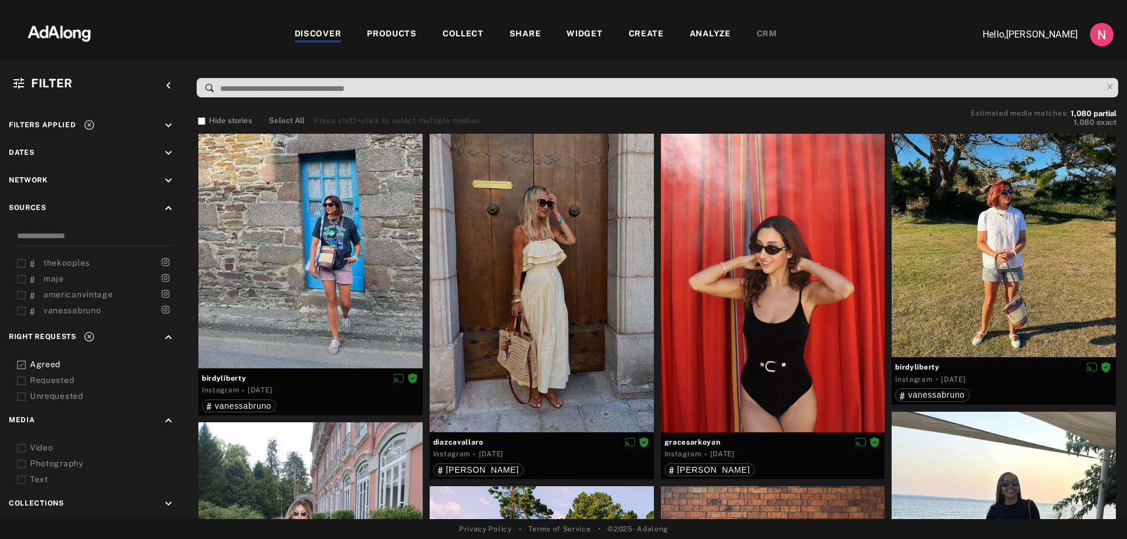
click at [55, 444] on div "Video" at bounding box center [104, 448] width 149 height 12
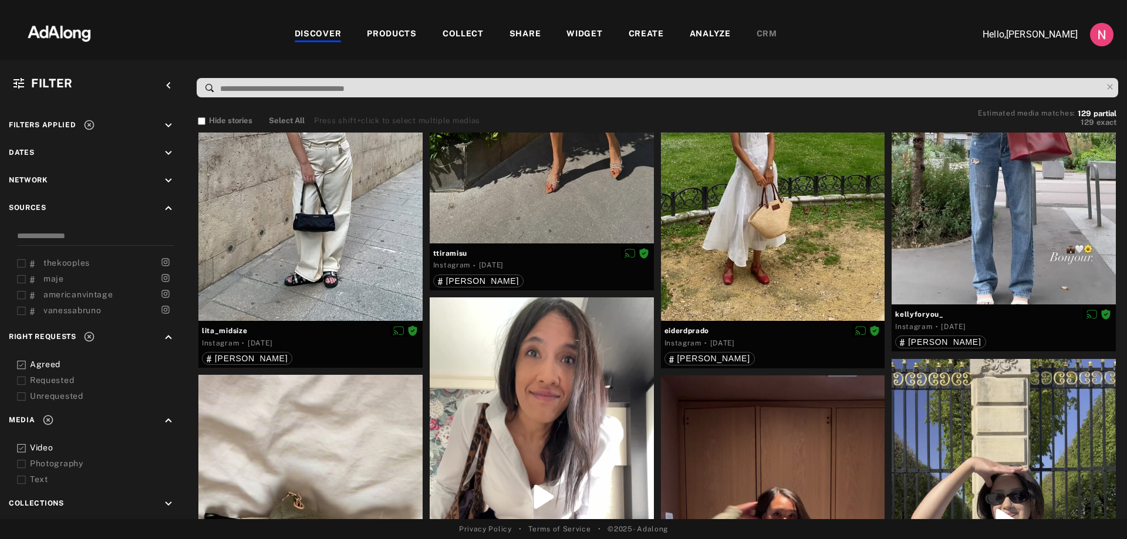
scroll to position [1467, 0]
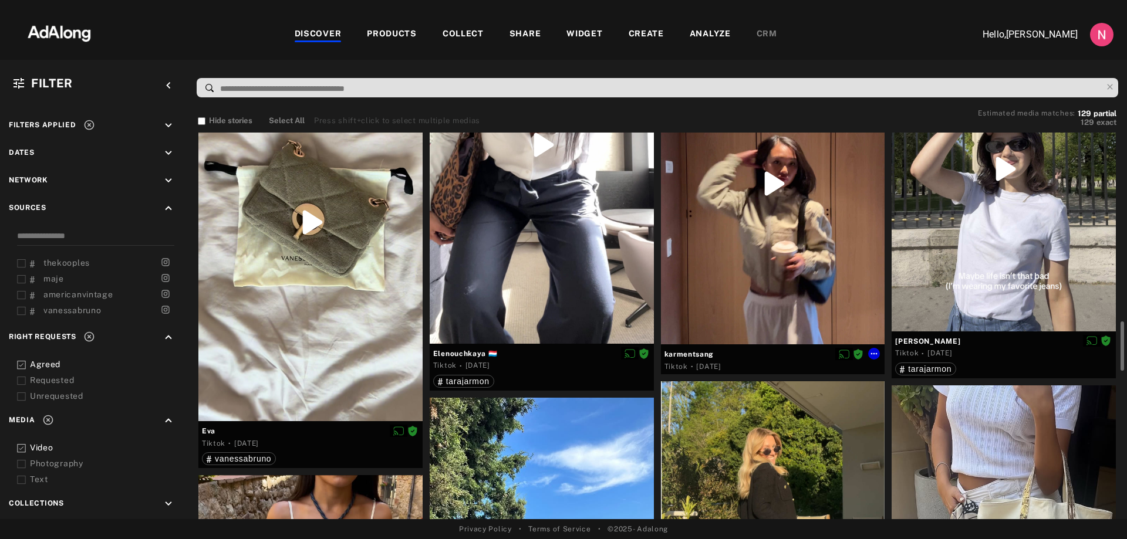
click at [767, 179] on div at bounding box center [773, 183] width 224 height 321
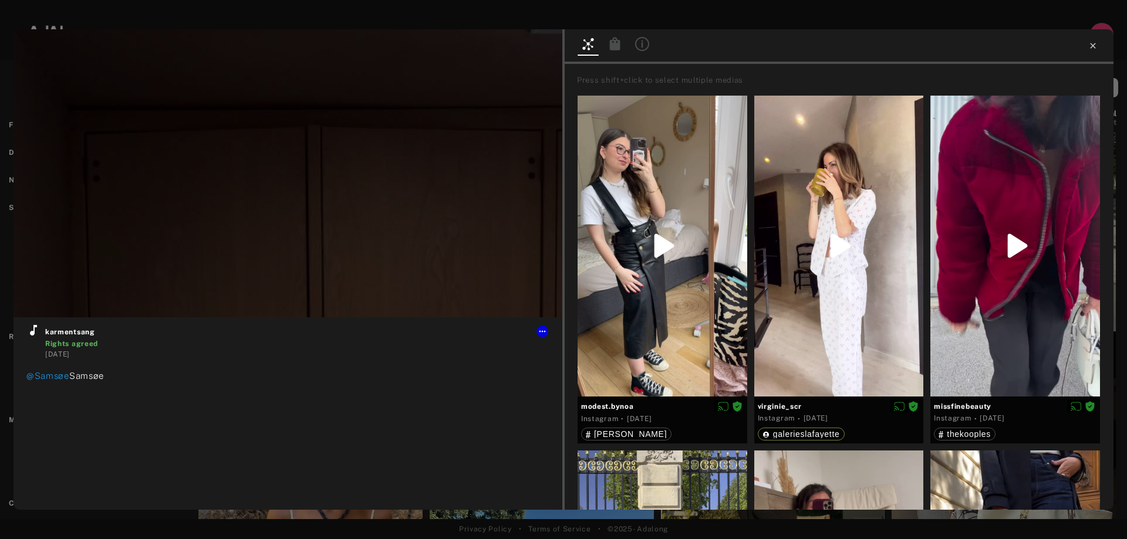
type input "**"
click at [1093, 44] on icon at bounding box center [1092, 45] width 9 height 9
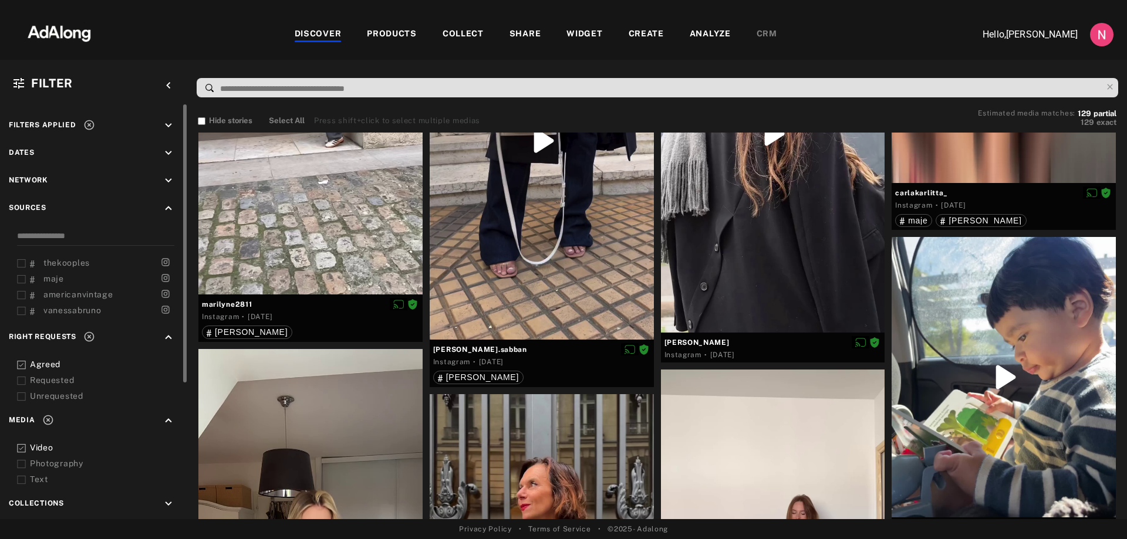
click at [170, 183] on icon "keyboard_arrow_down" at bounding box center [168, 180] width 13 height 13
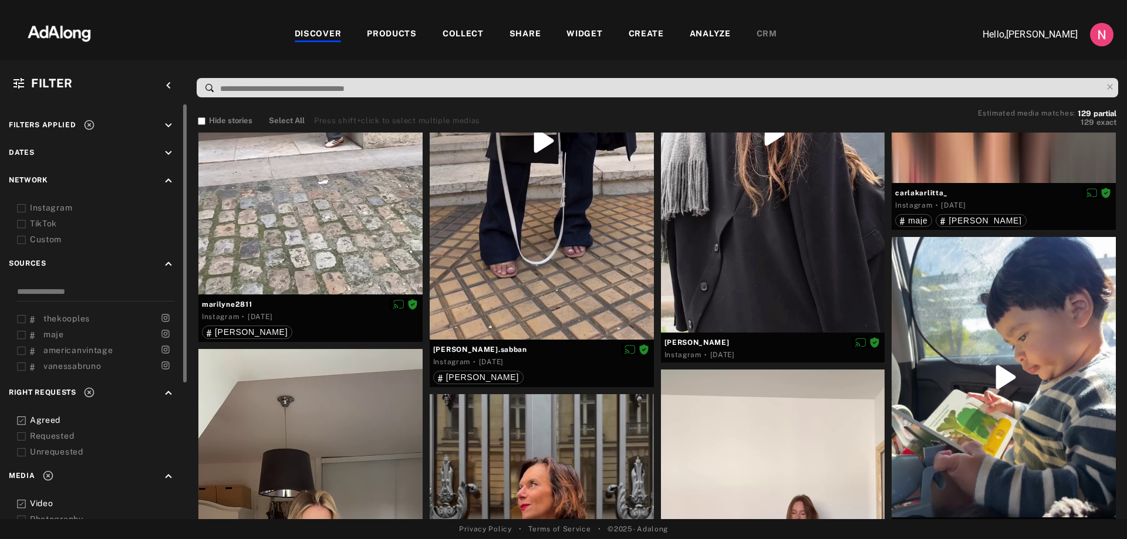
click at [53, 222] on div "TikTok" at bounding box center [104, 224] width 149 height 12
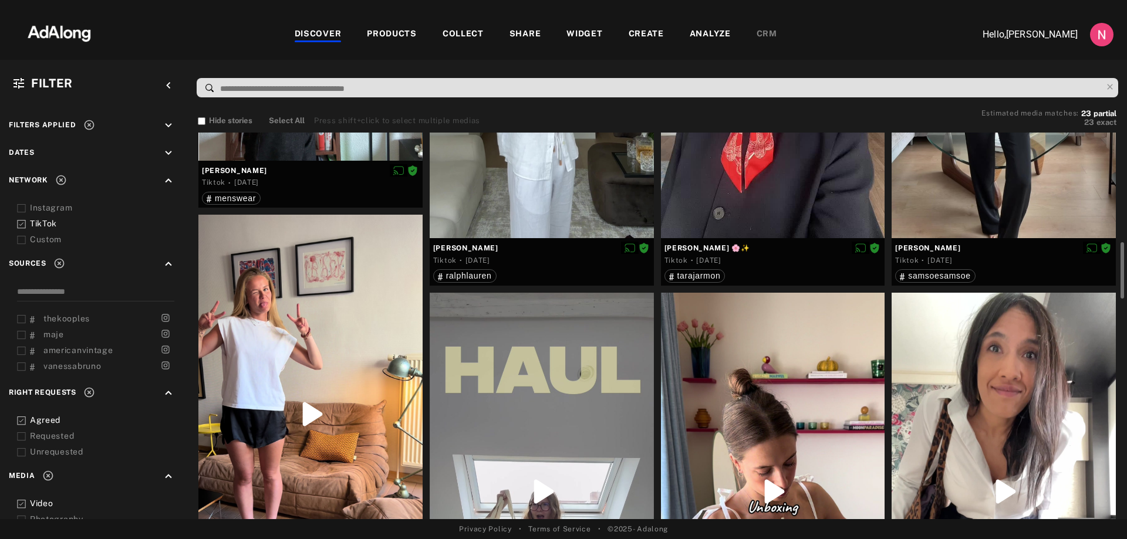
scroll to position [352, 0]
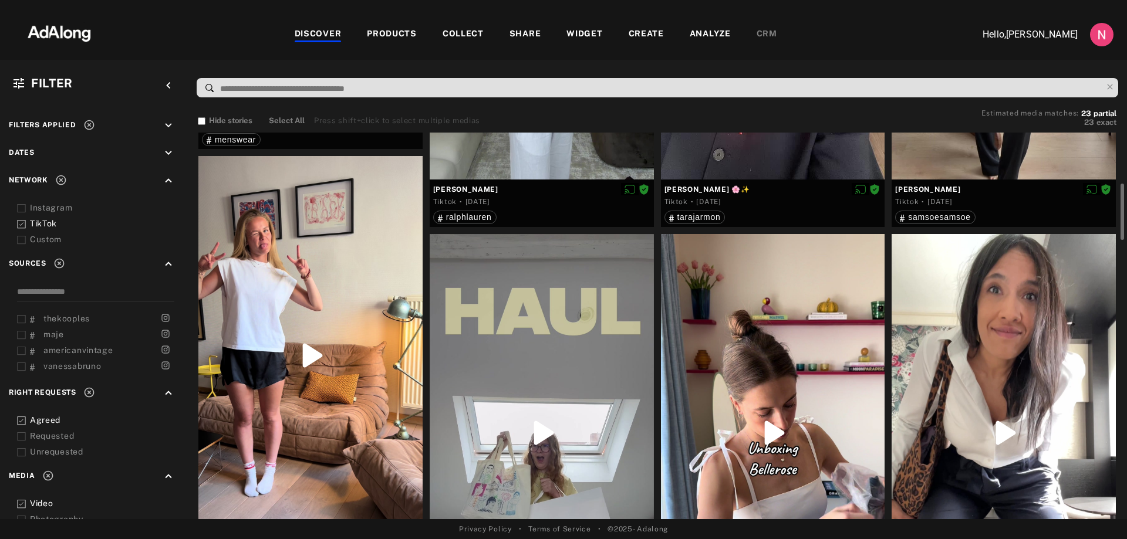
click at [306, 345] on div at bounding box center [310, 355] width 224 height 399
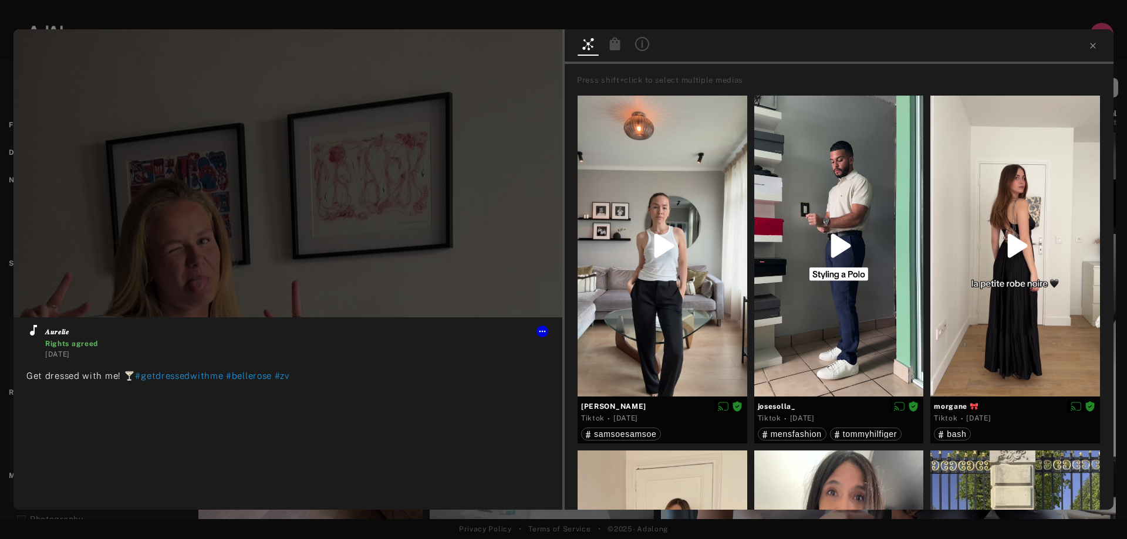
click at [205, 18] on div at bounding box center [563, 10] width 1127 height 21
type input "**"
click at [1094, 45] on icon at bounding box center [1092, 45] width 9 height 9
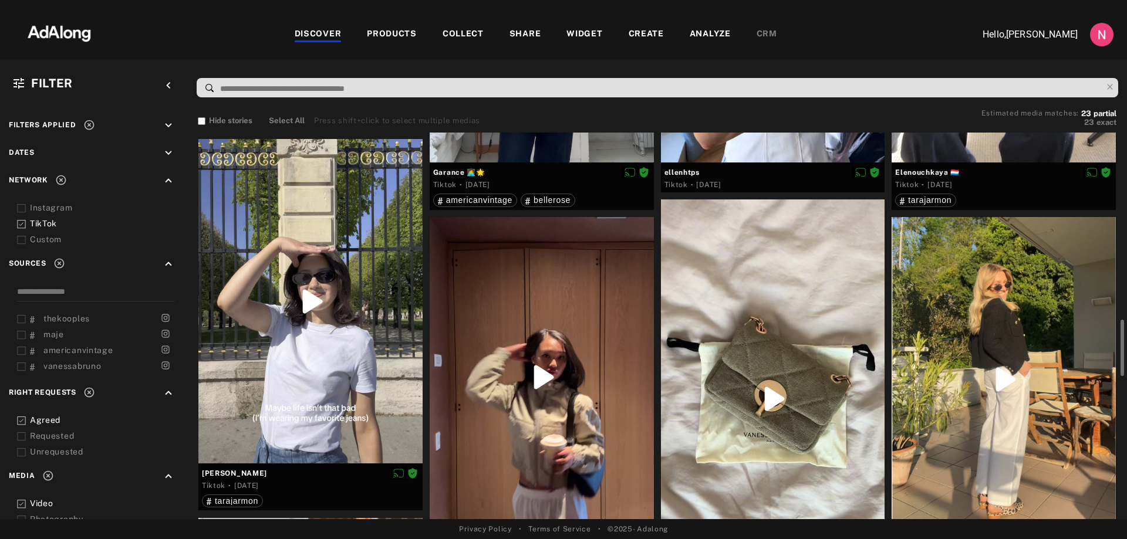
scroll to position [1174, 0]
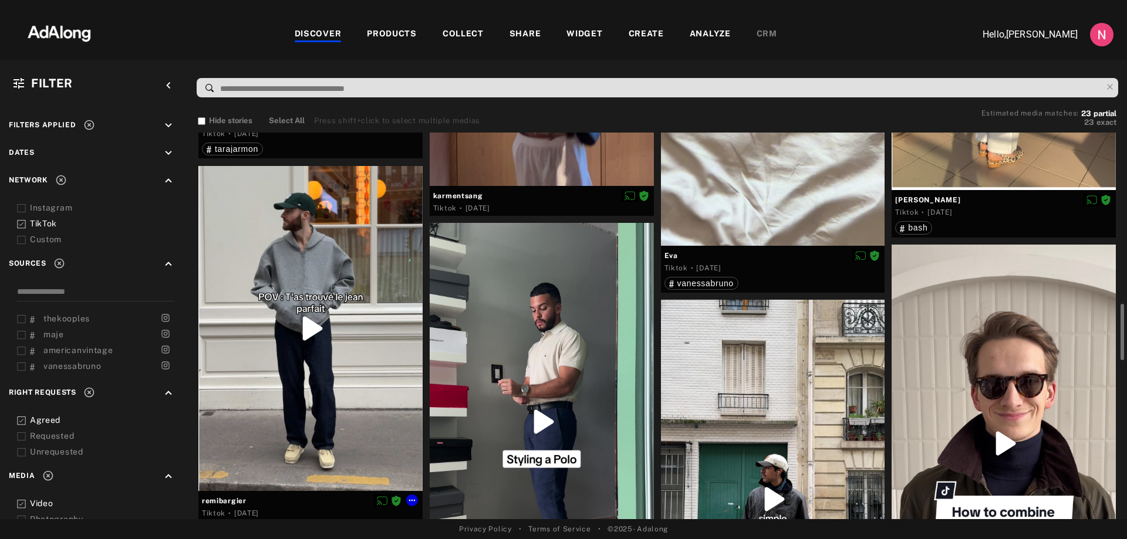
click at [299, 330] on div at bounding box center [310, 329] width 224 height 326
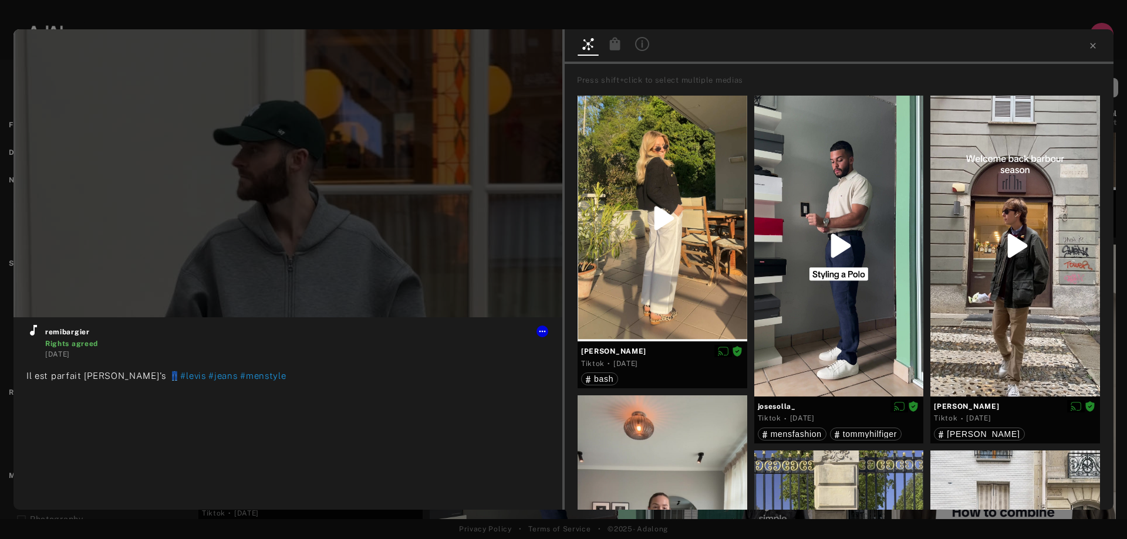
click at [649, 20] on div at bounding box center [563, 10] width 1127 height 21
type input "**"
click at [1096, 45] on icon at bounding box center [1092, 45] width 9 height 9
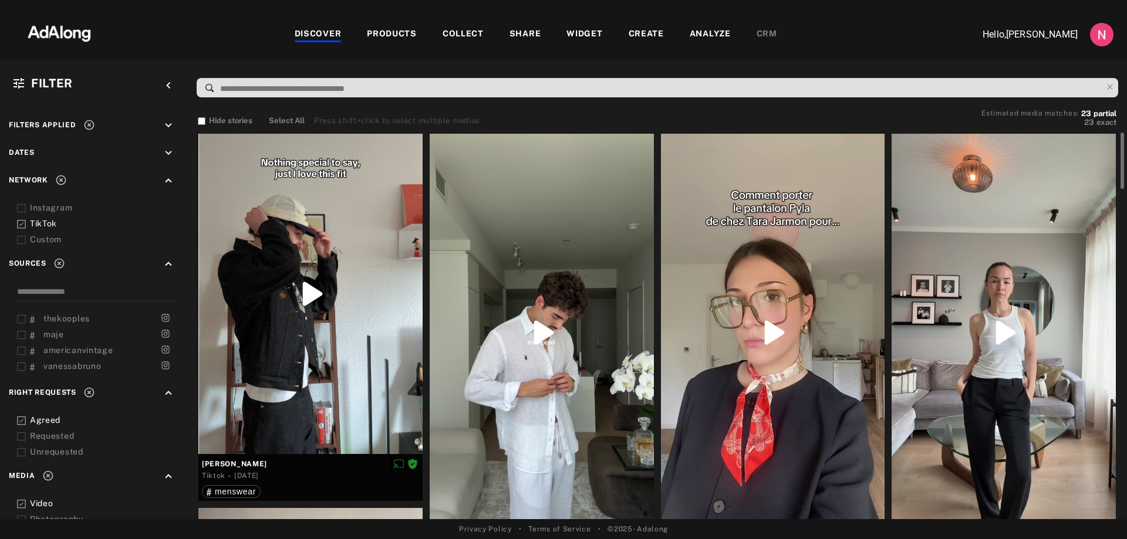
scroll to position [176, 0]
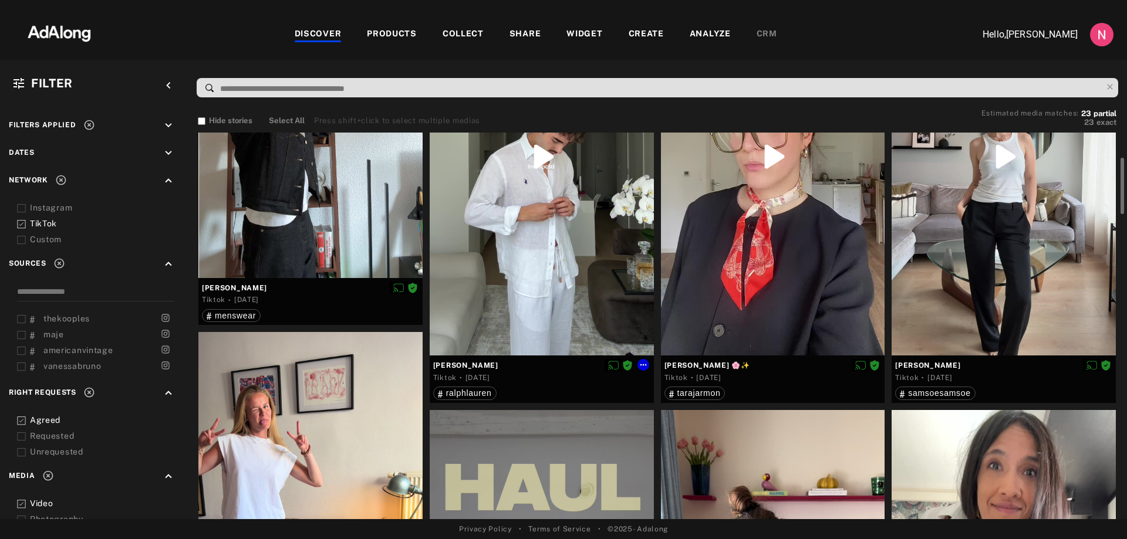
click at [541, 164] on div at bounding box center [542, 157] width 224 height 399
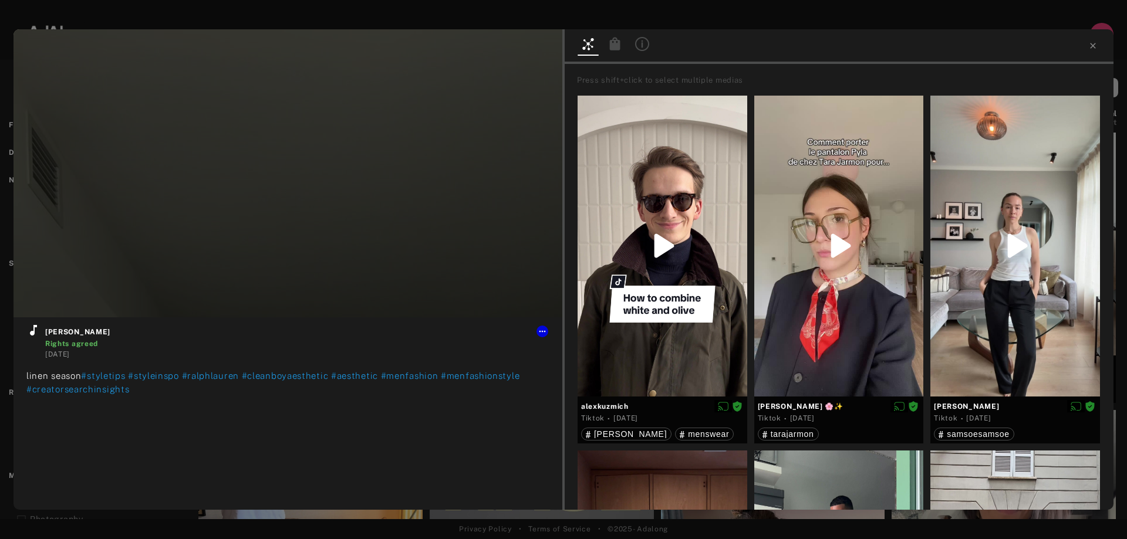
click at [971, 31] on div at bounding box center [839, 46] width 549 height 35
type input "**"
click at [1095, 41] on icon at bounding box center [1092, 45] width 9 height 9
